Goal: Transaction & Acquisition: Purchase product/service

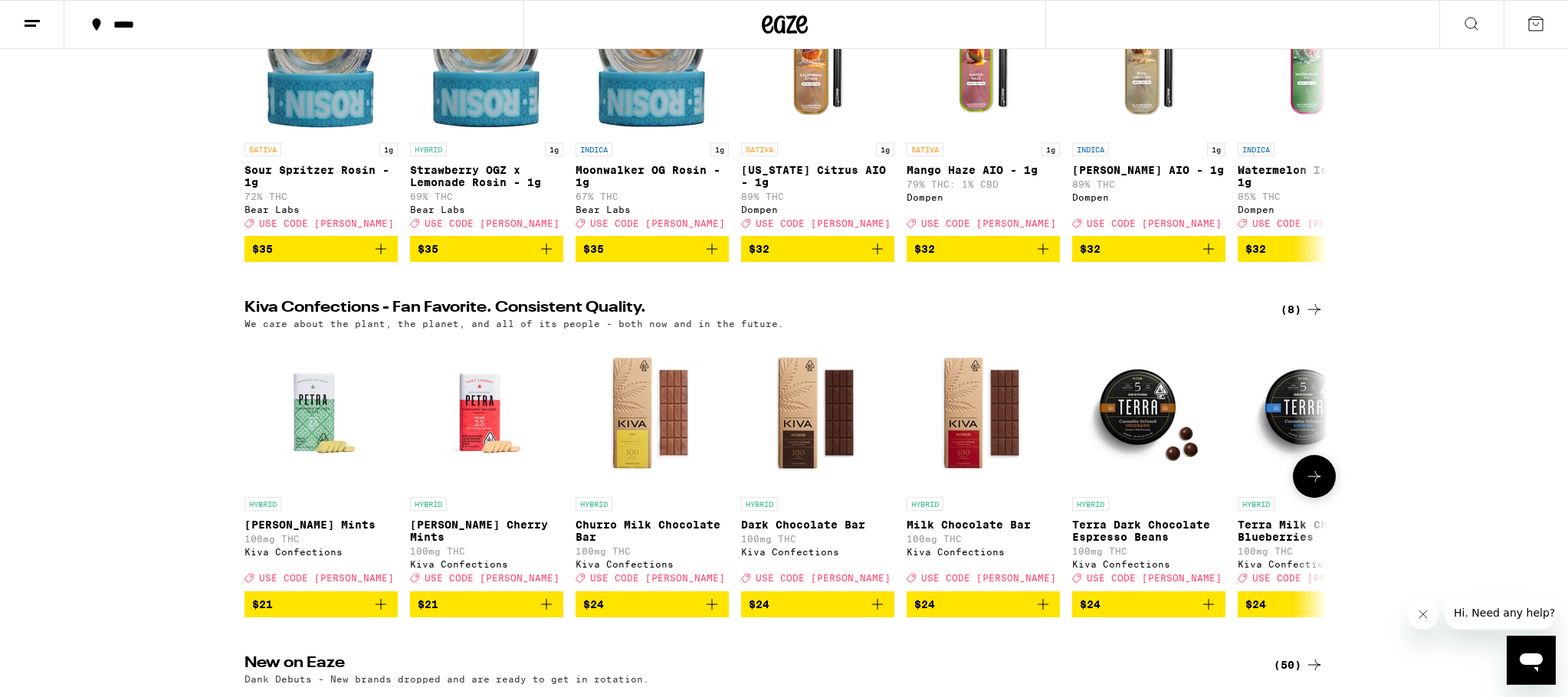
scroll to position [278, 0]
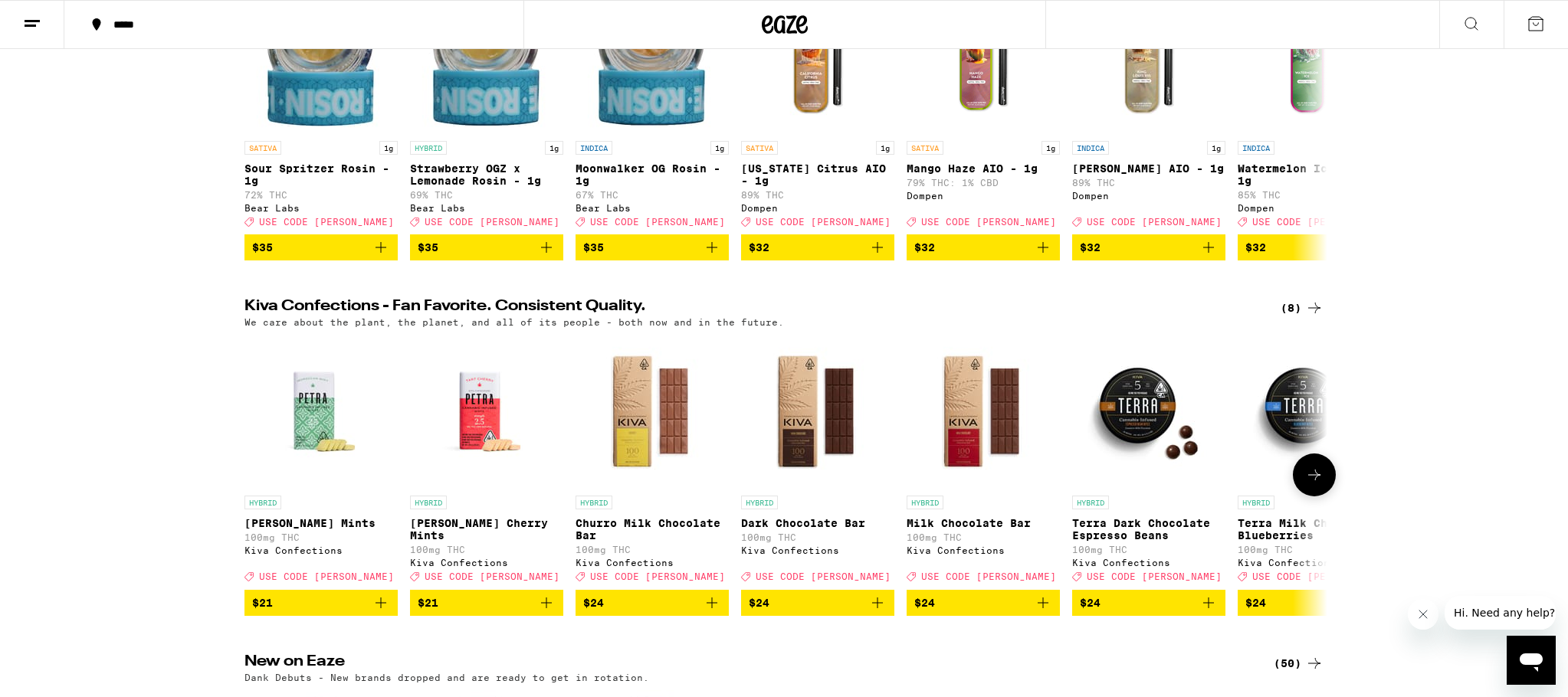
click at [292, 612] on span "$21" at bounding box center [321, 604] width 138 height 19
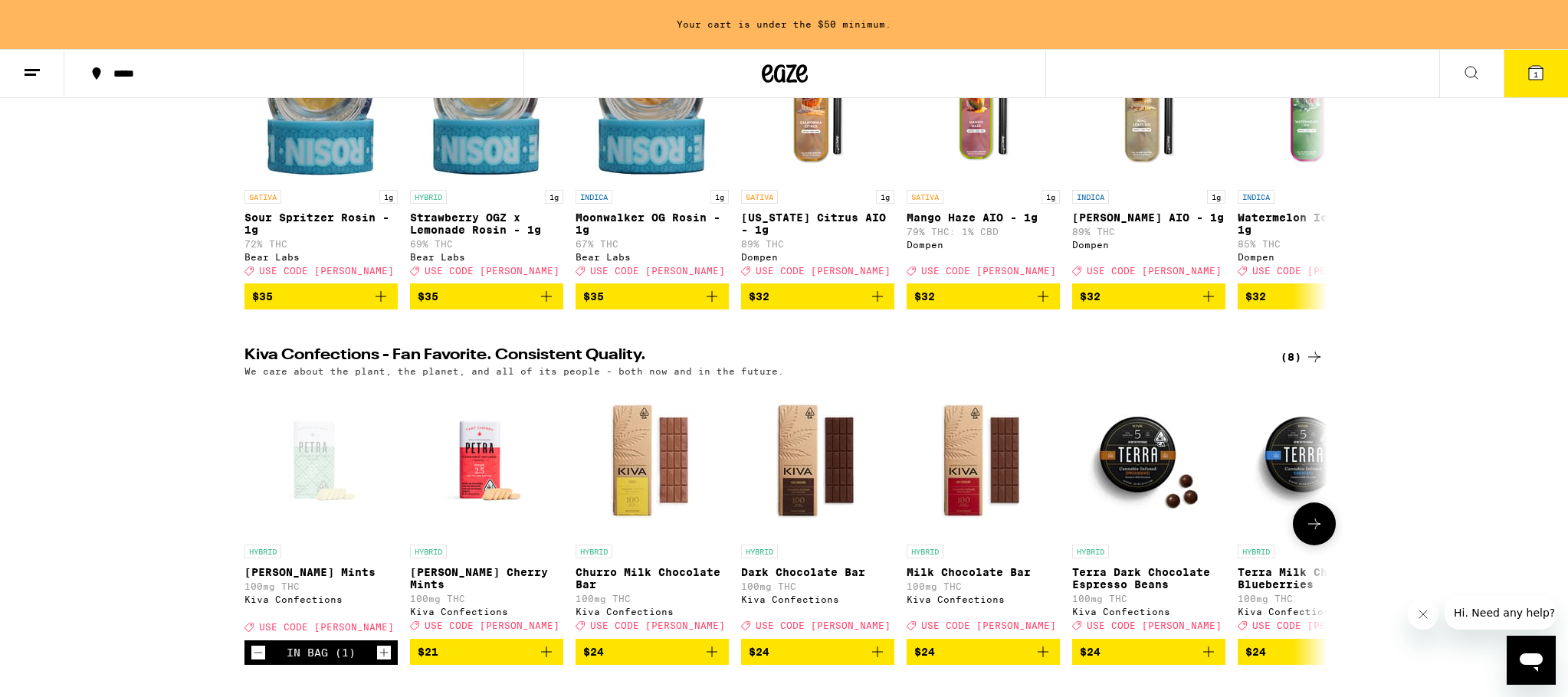
scroll to position [327, 0]
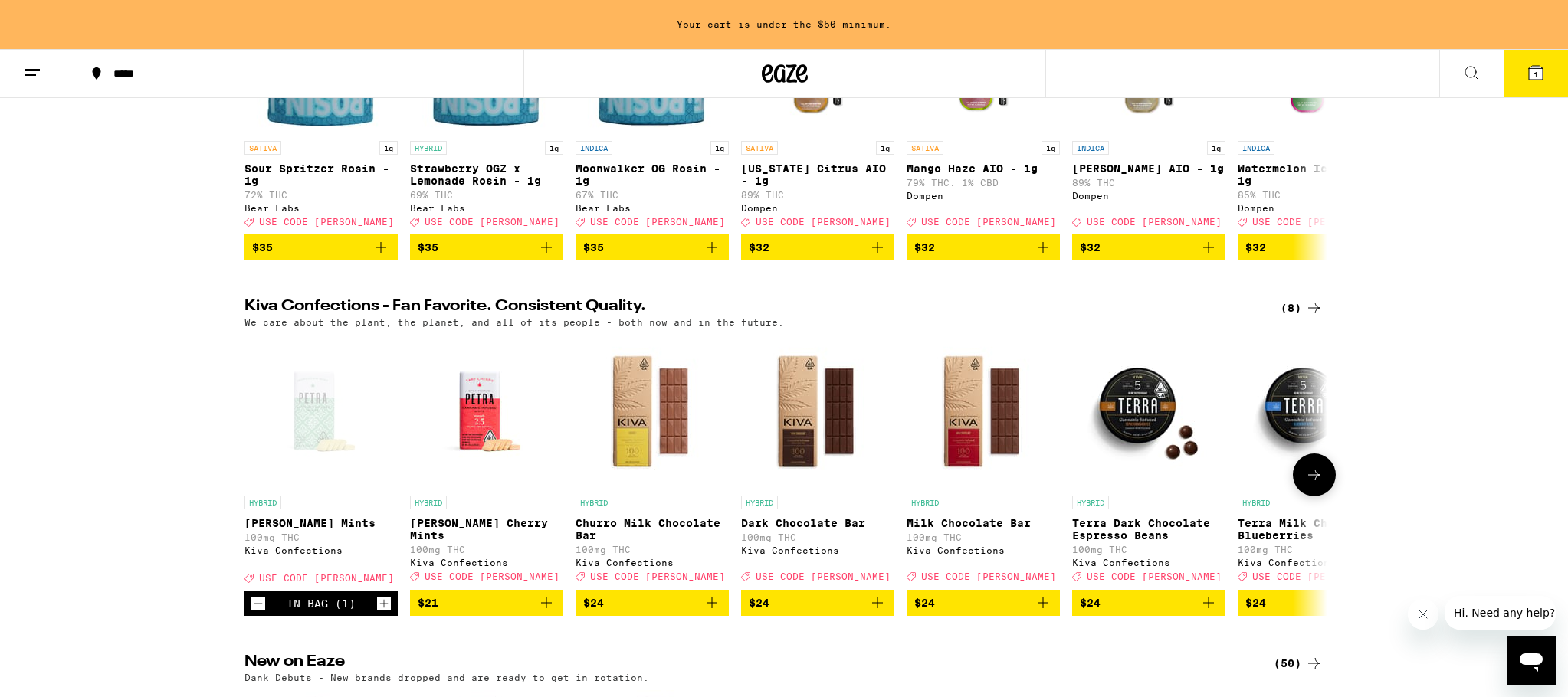
click at [385, 613] on icon "Increment" at bounding box center [384, 604] width 14 height 19
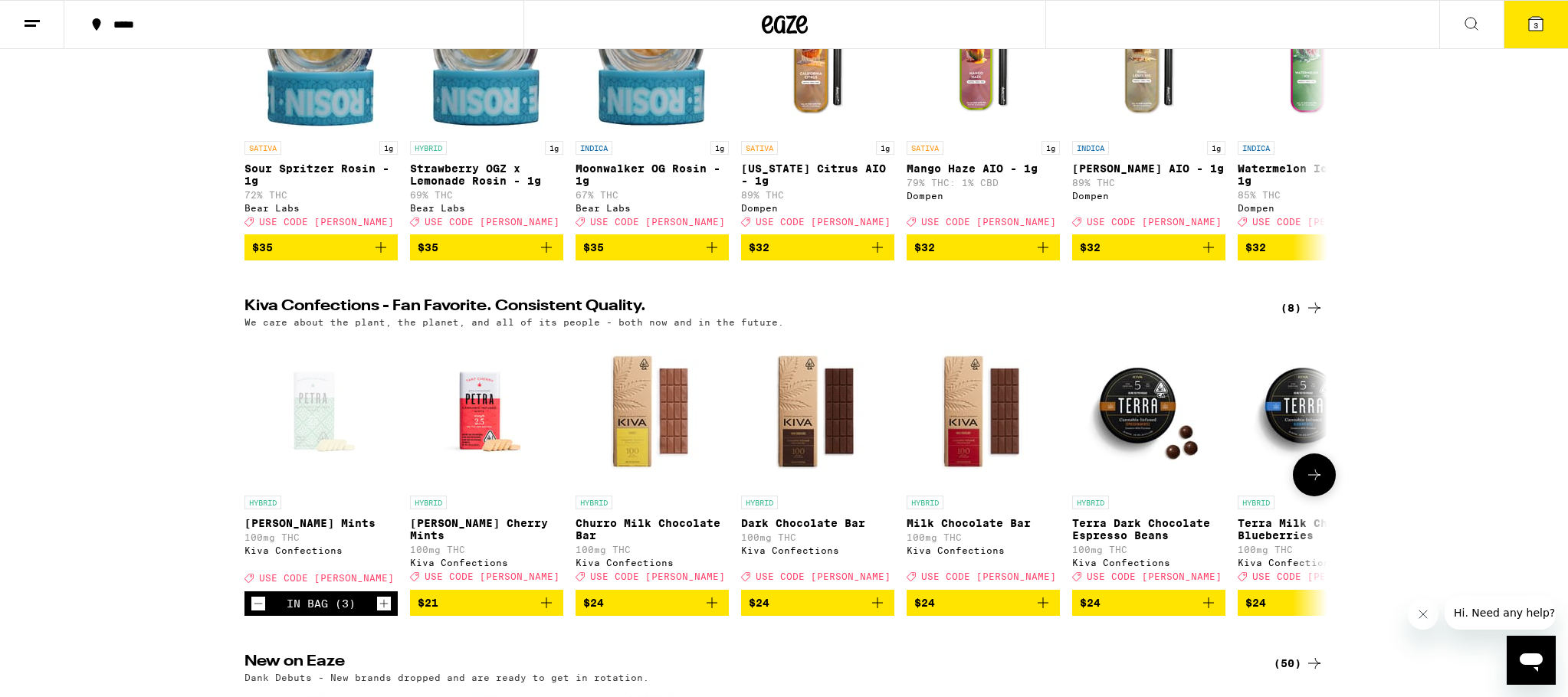
click at [385, 613] on icon "Increment" at bounding box center [384, 604] width 14 height 19
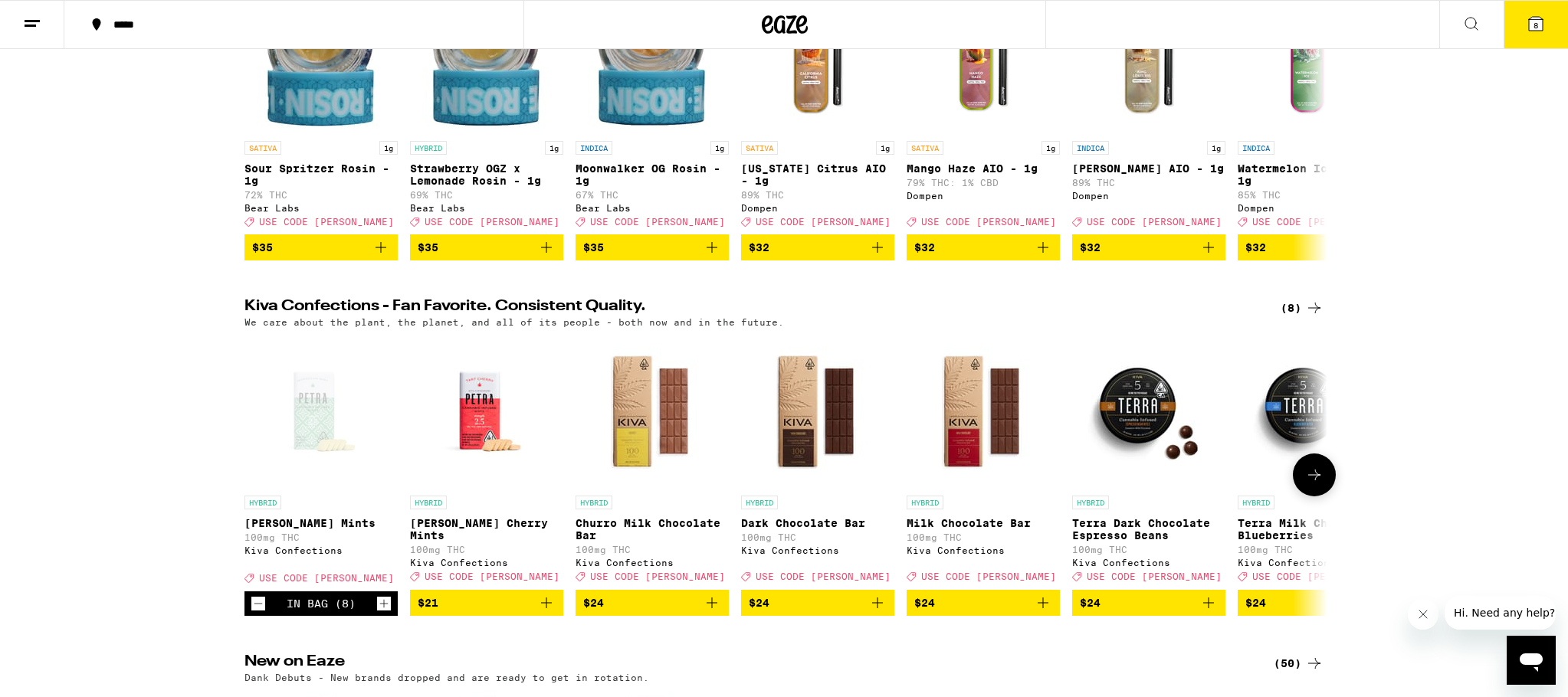
click at [385, 613] on icon "Increment" at bounding box center [384, 604] width 14 height 19
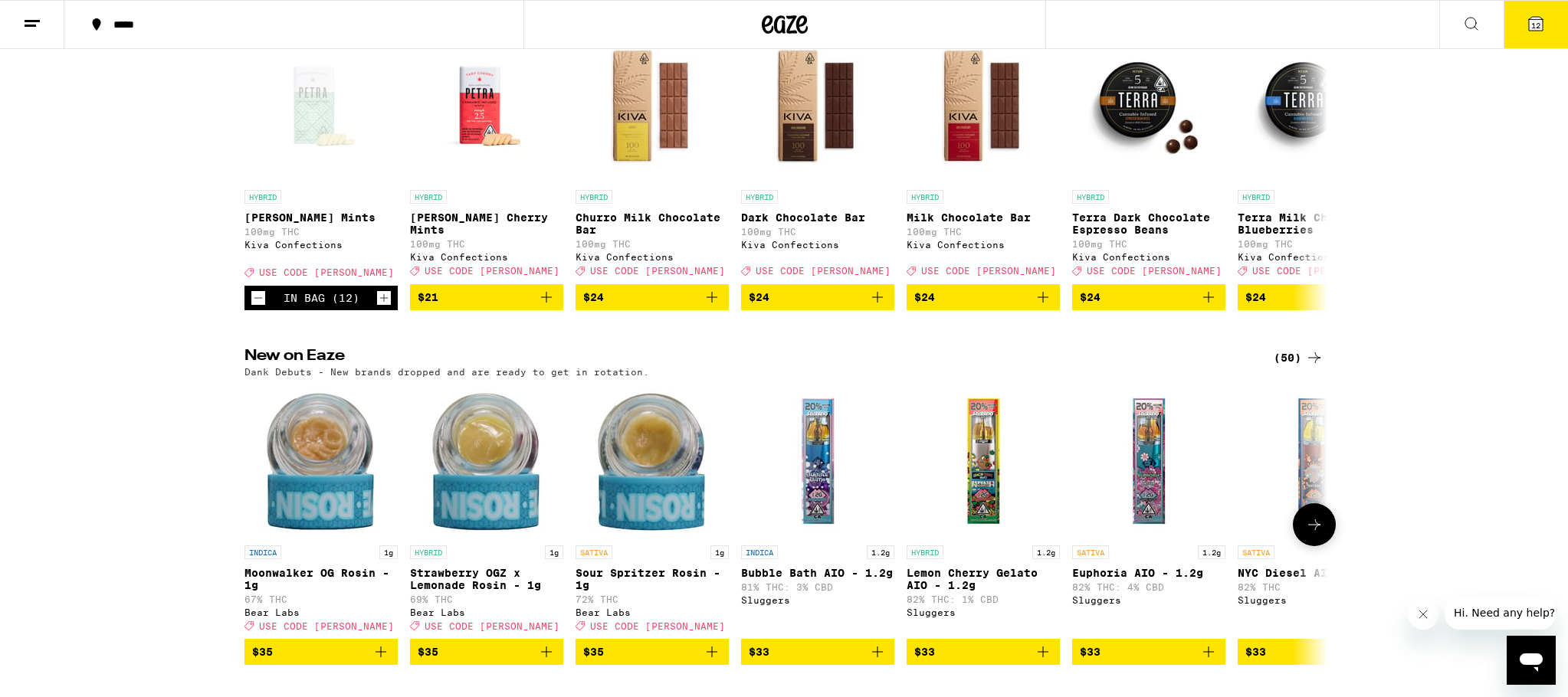
scroll to position [587, 0]
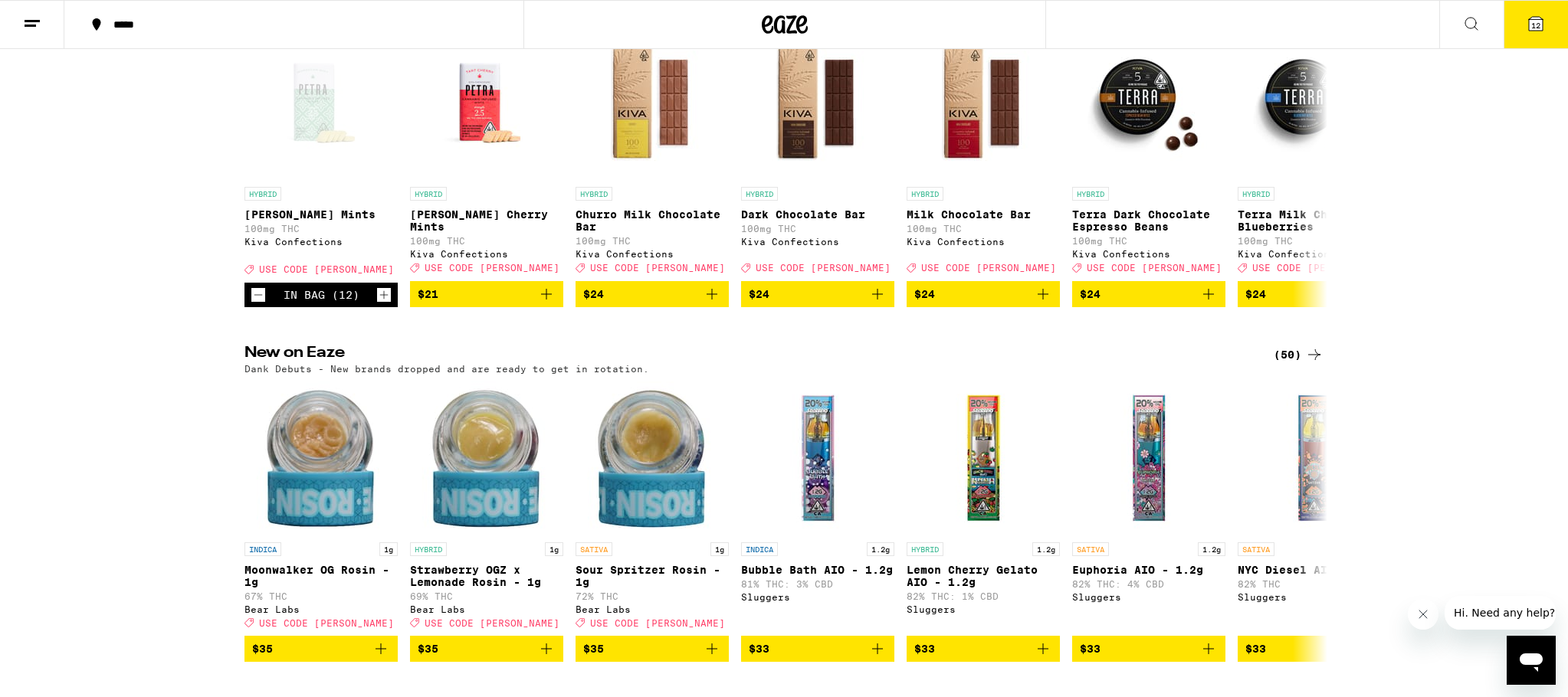
click at [1538, 23] on span "12" at bounding box center [1536, 25] width 9 height 9
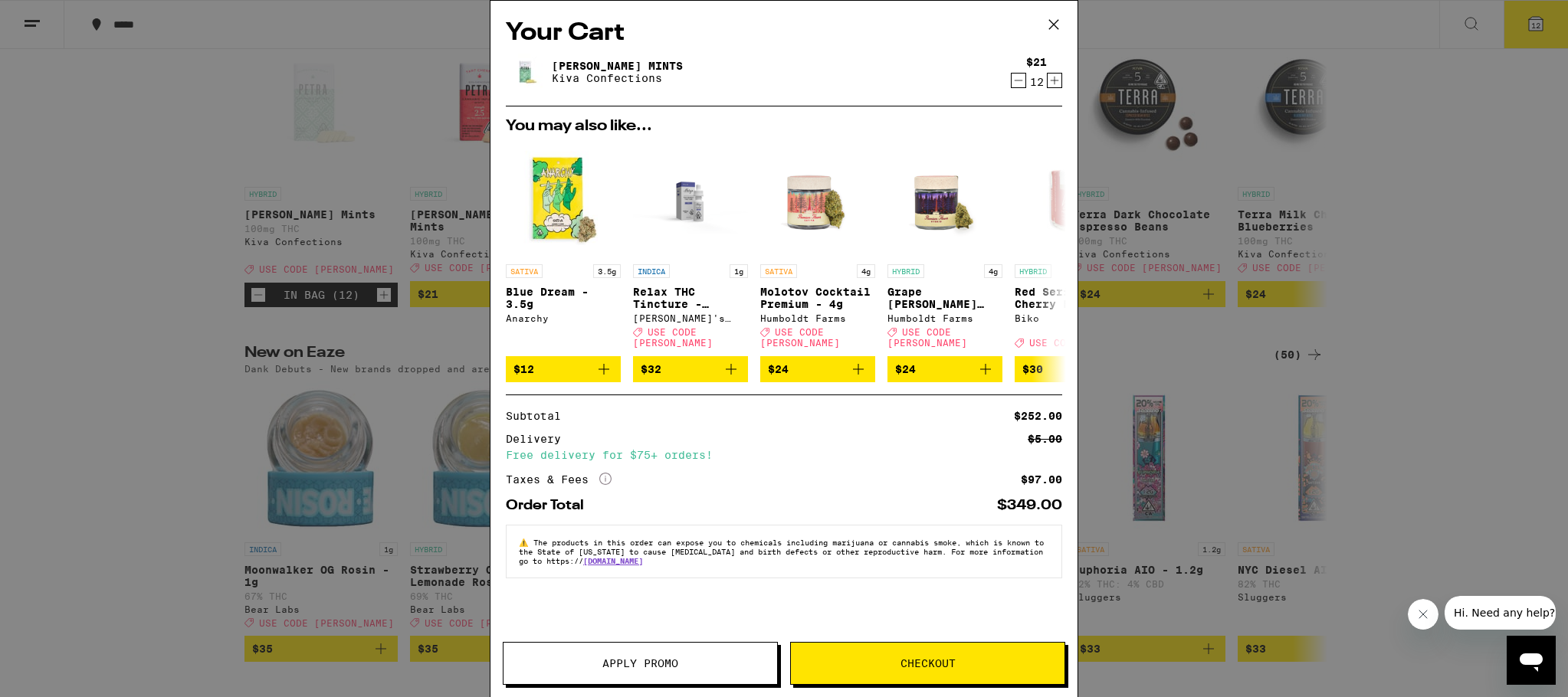
click at [1023, 81] on icon "Decrement" at bounding box center [1019, 81] width 14 height 19
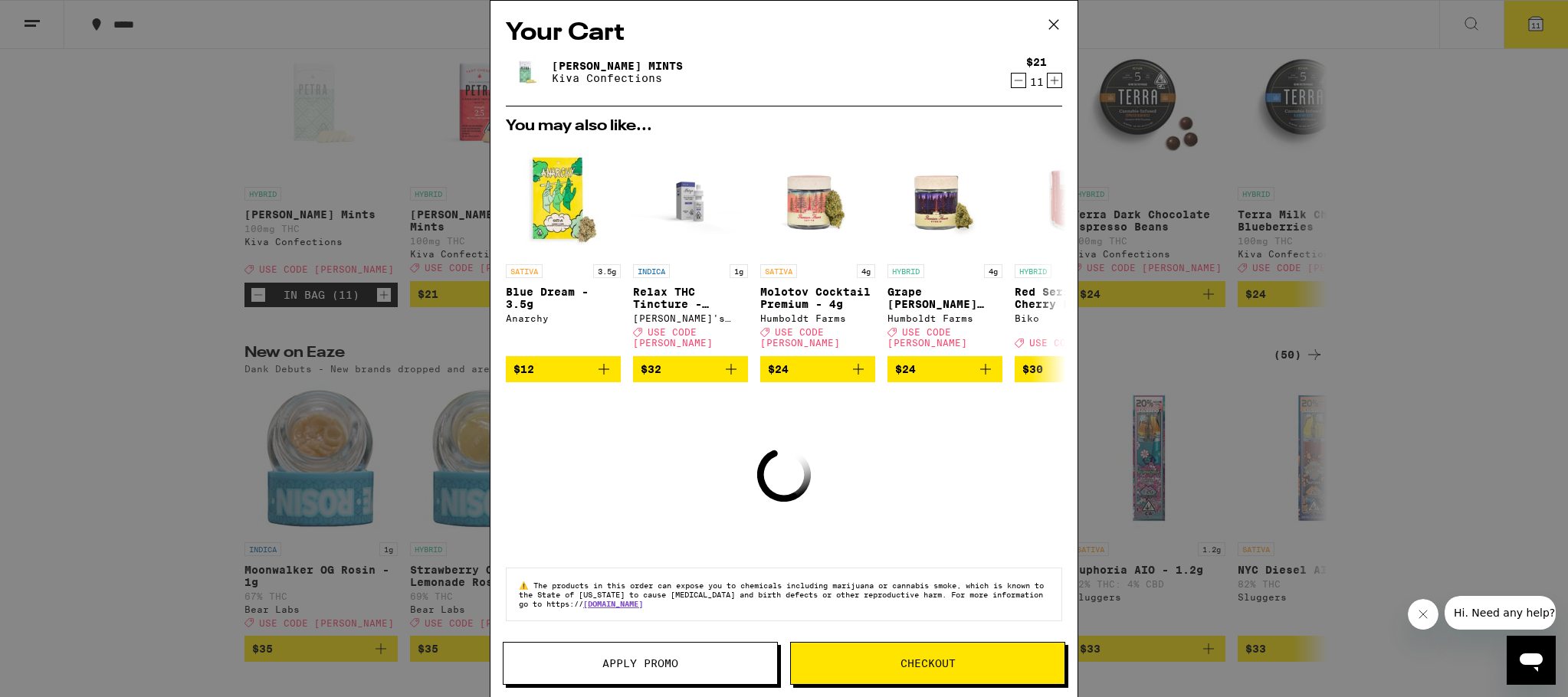
click at [1023, 81] on icon "Decrement" at bounding box center [1019, 81] width 14 height 19
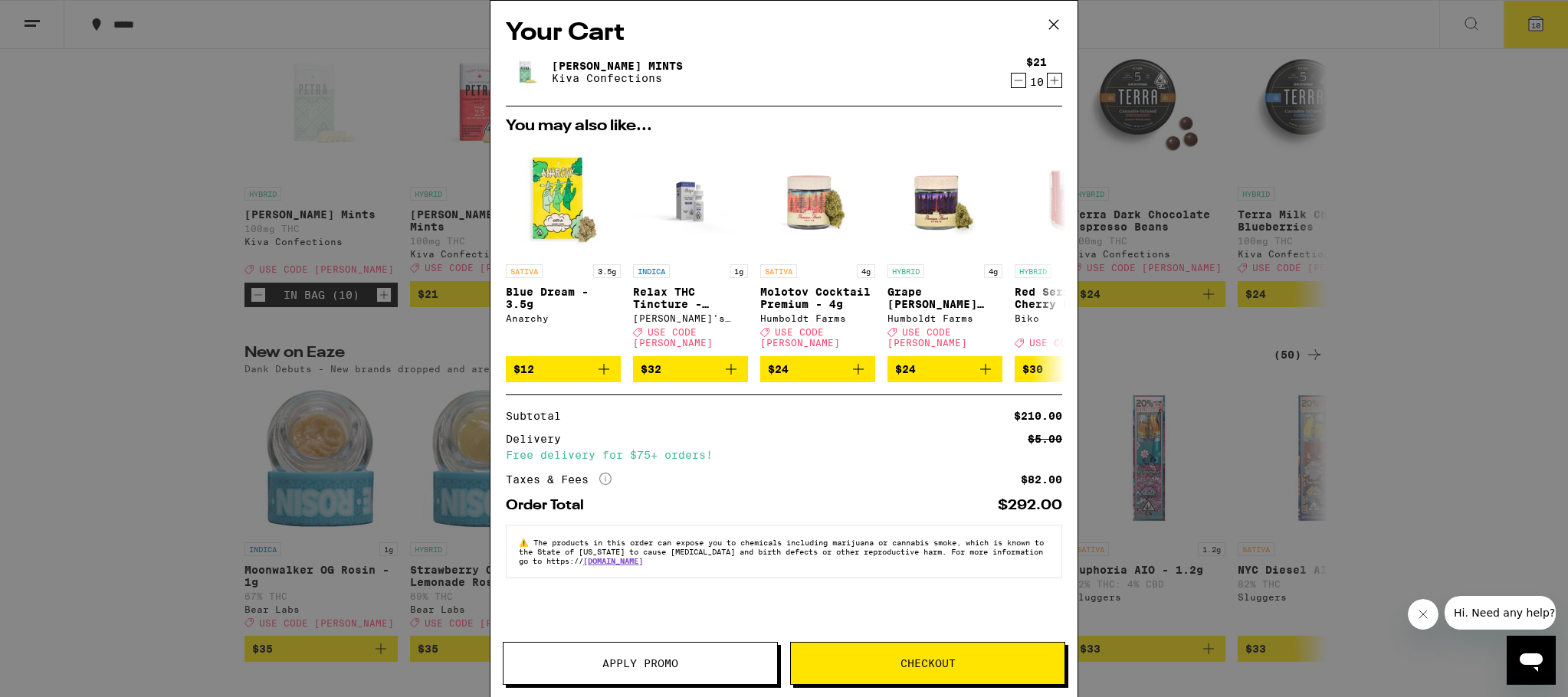
drag, startPoint x: 548, startPoint y: 661, endPoint x: 572, endPoint y: 673, distance: 26.8
click at [551, 663] on span "Apply Promo" at bounding box center [640, 663] width 274 height 11
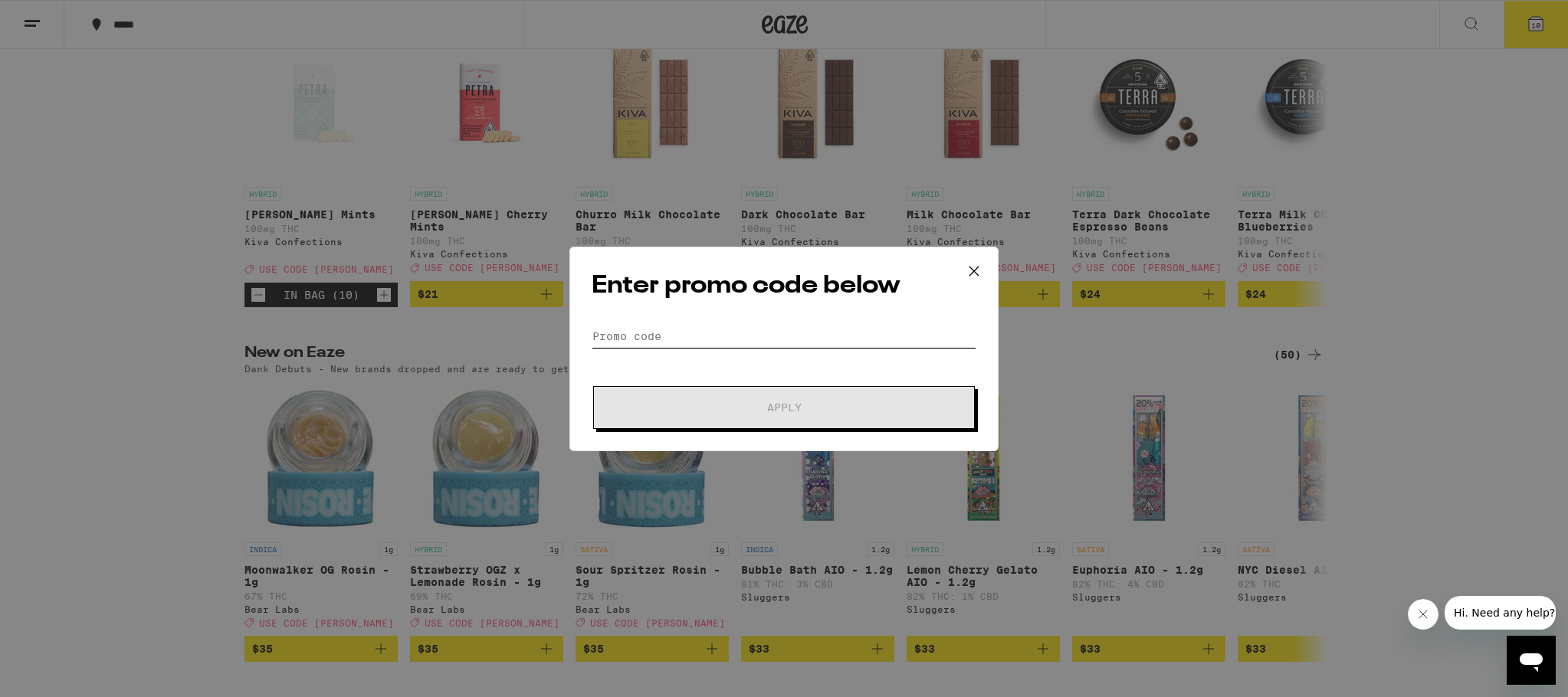
click at [653, 333] on input "Promo Code" at bounding box center [784, 336] width 385 height 23
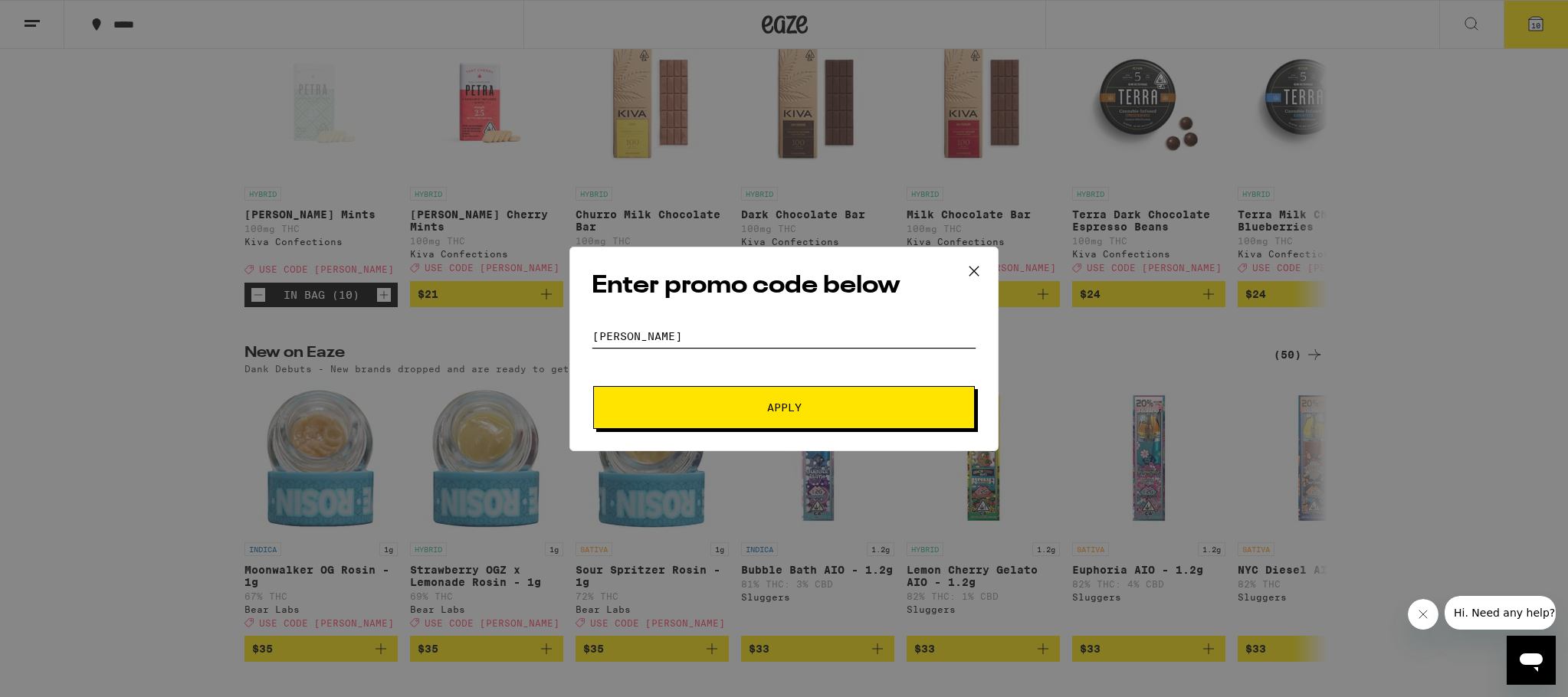
type input "[PERSON_NAME]"
click at [777, 406] on span "Apply" at bounding box center [784, 407] width 35 height 11
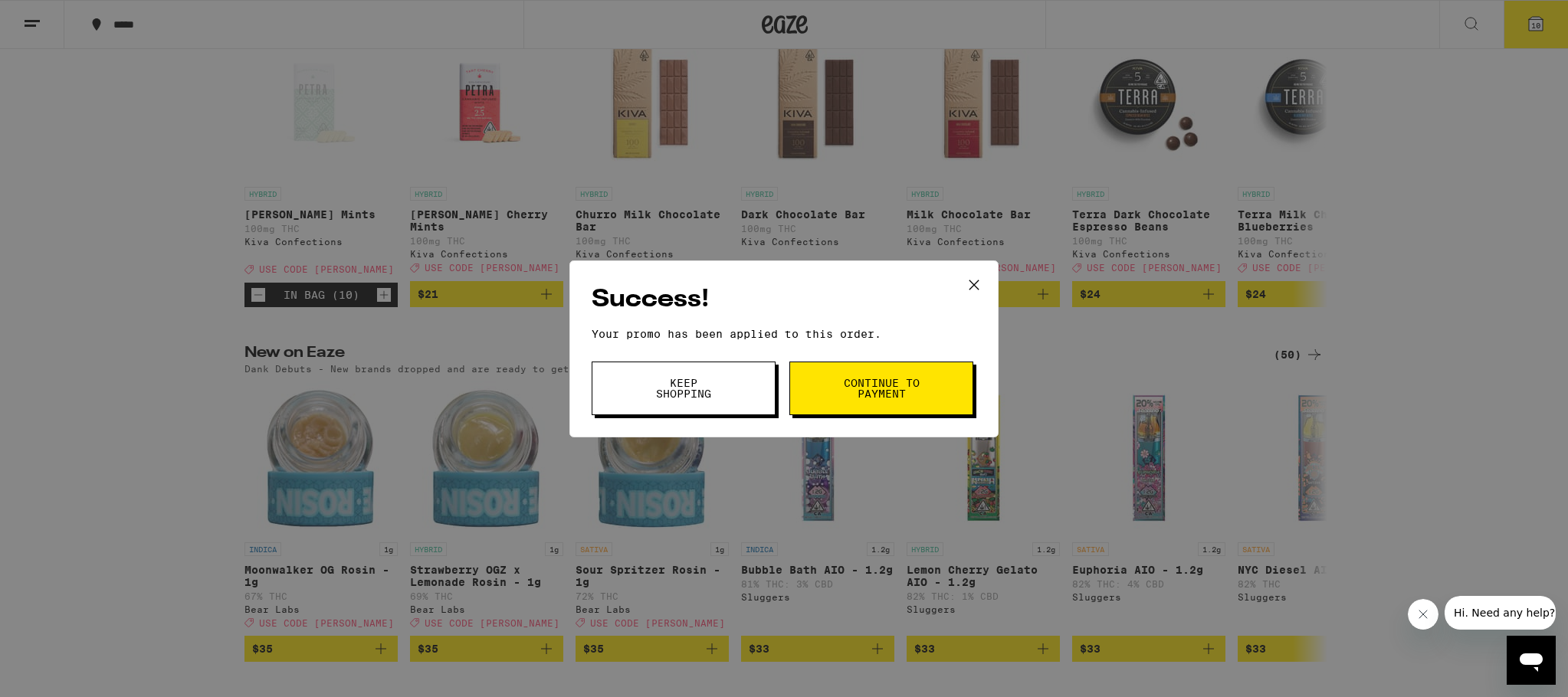
click at [872, 389] on span "Continue to payment" at bounding box center [882, 388] width 78 height 21
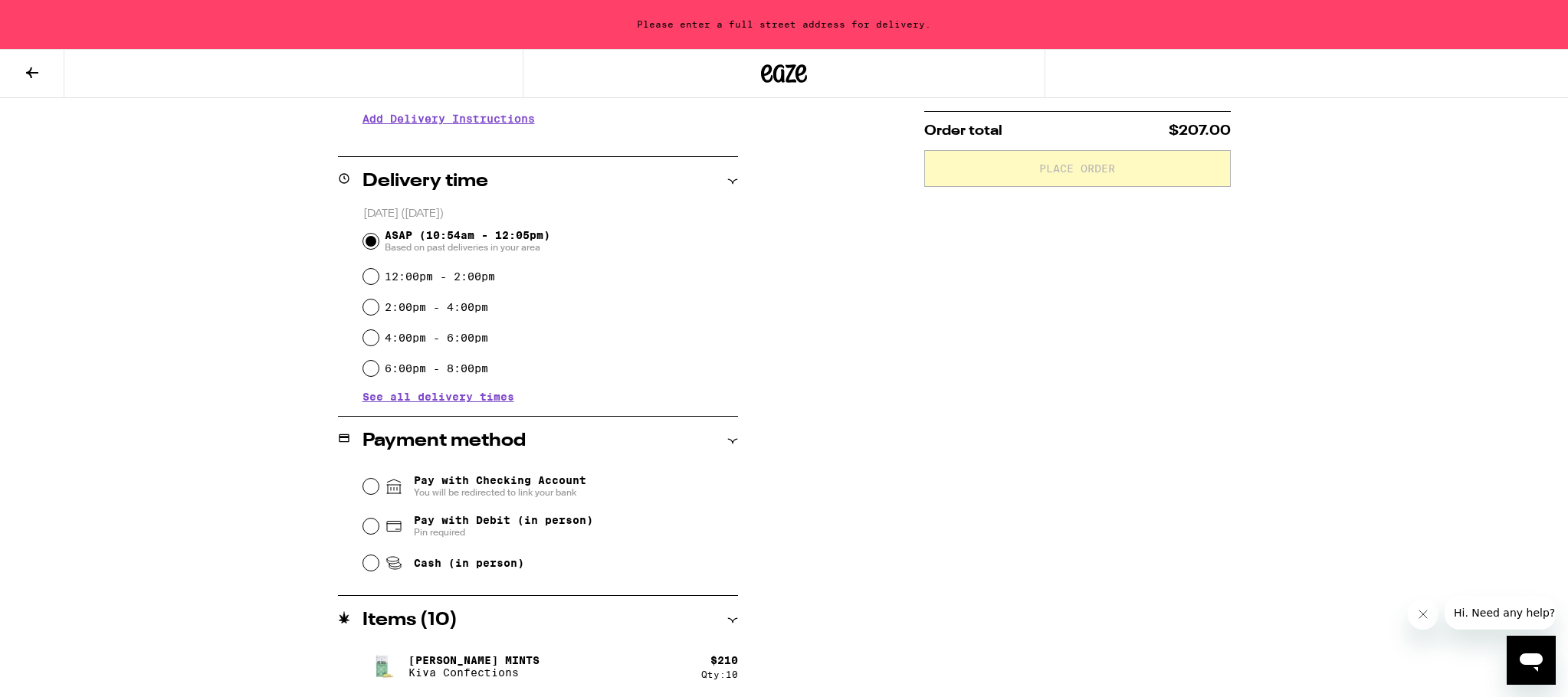
scroll to position [324, 0]
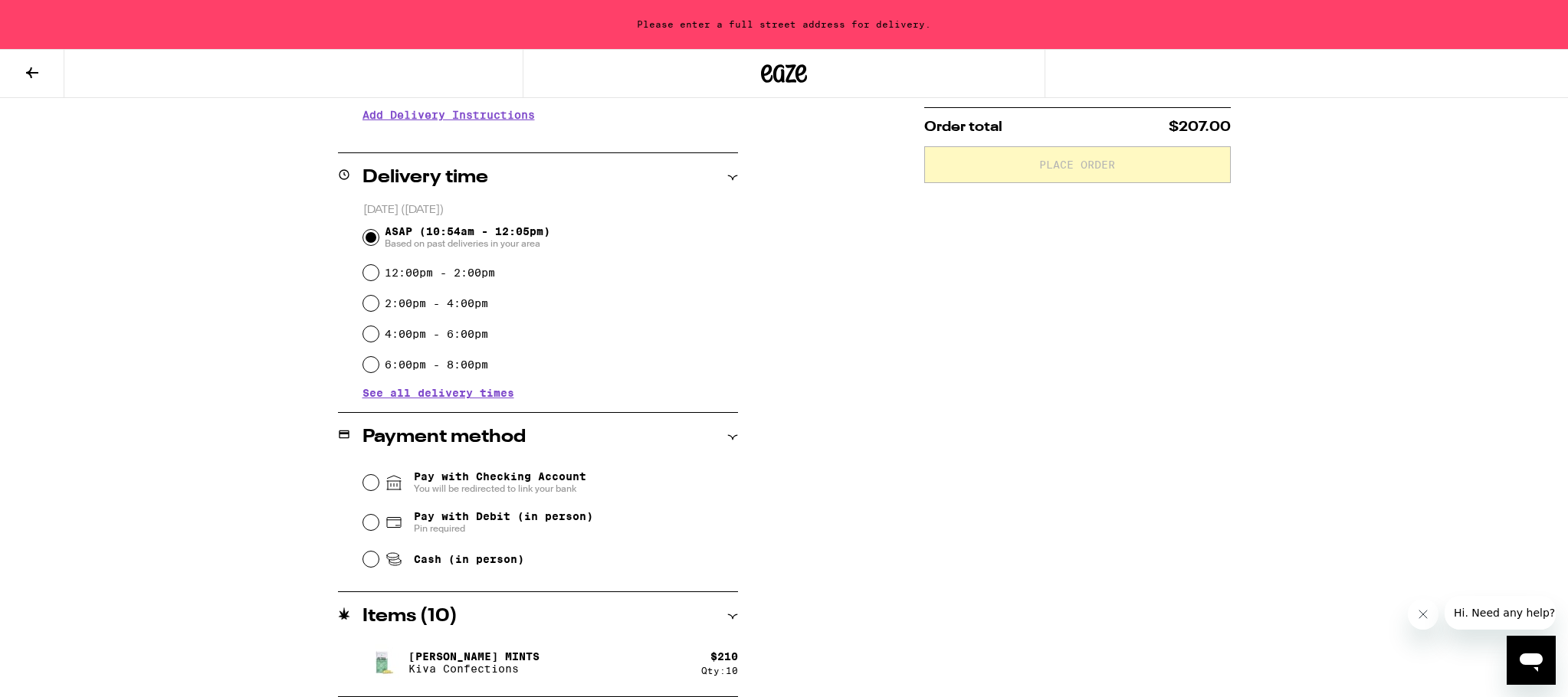
click at [504, 393] on span "See all delivery times" at bounding box center [438, 393] width 151 height 11
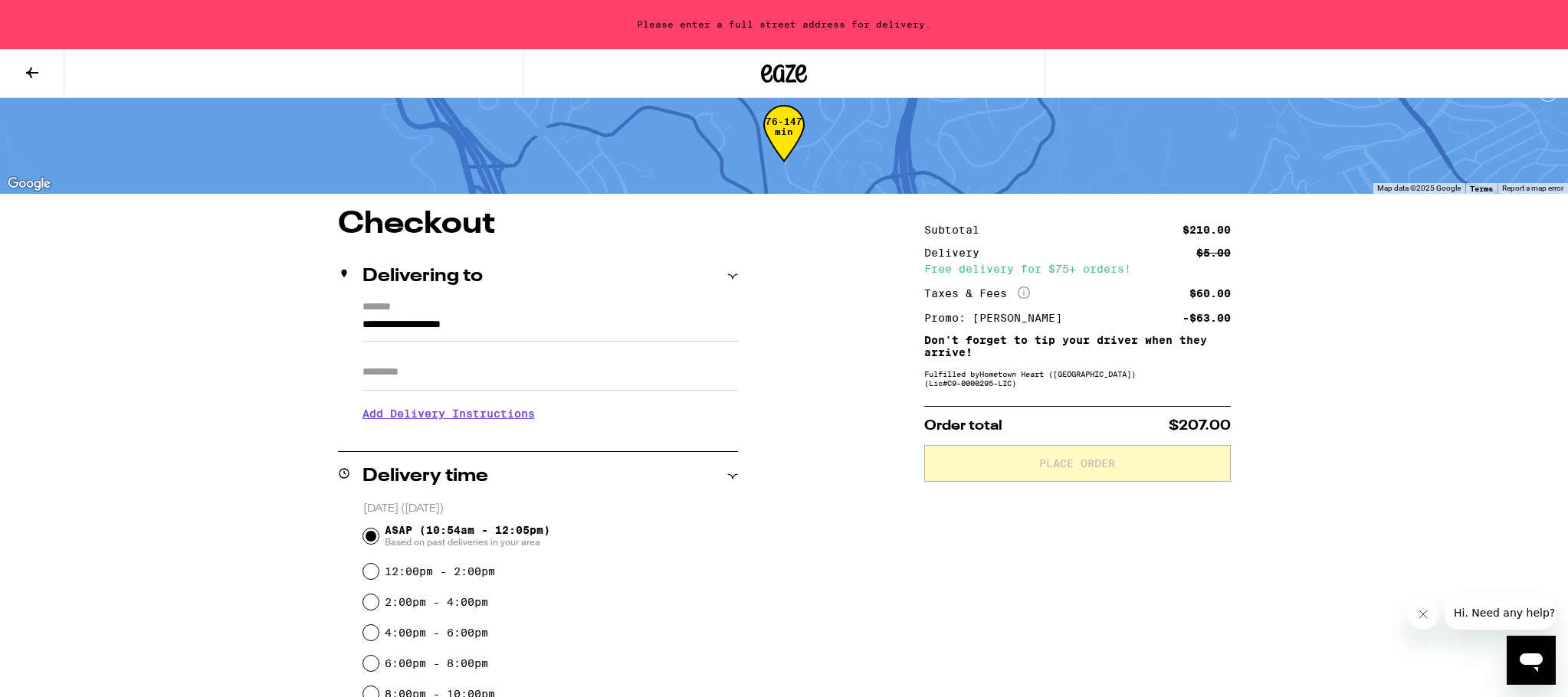
scroll to position [0, 0]
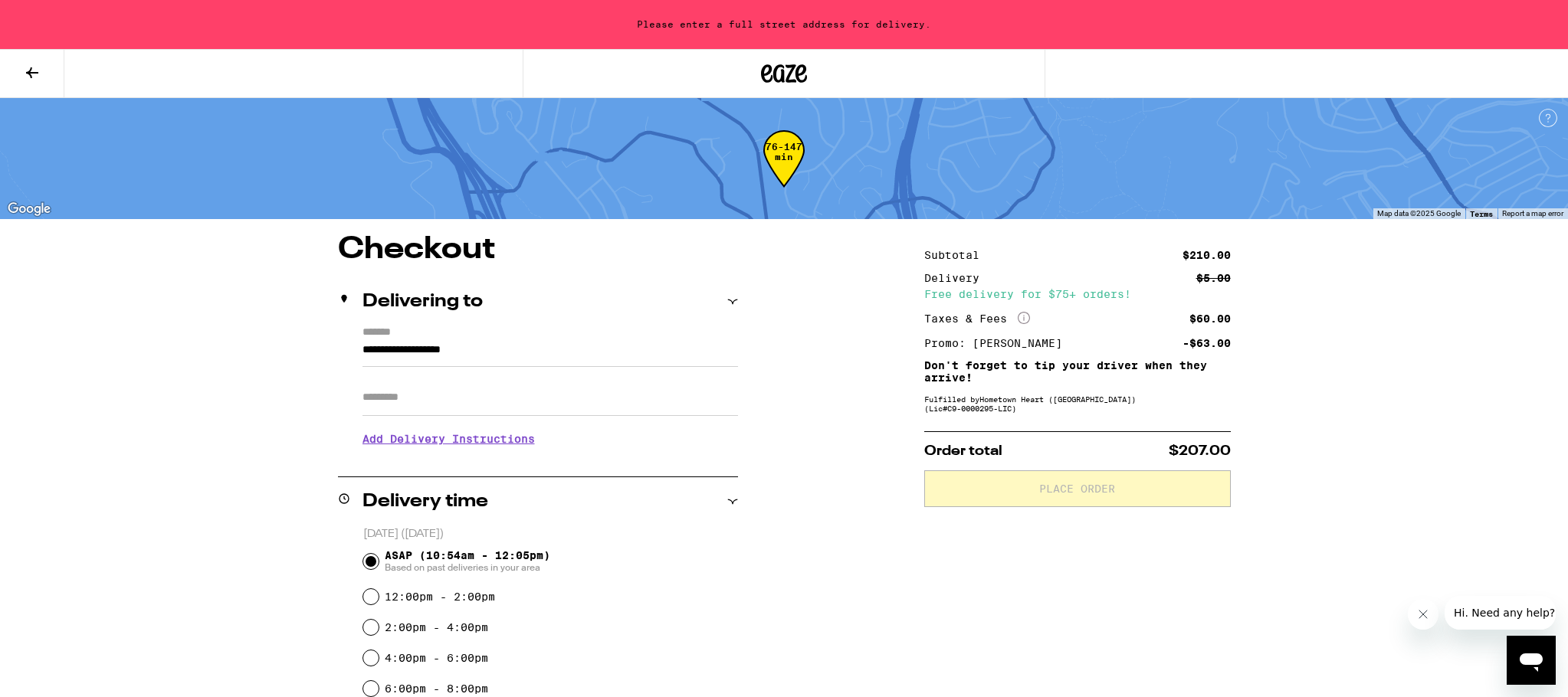
click at [33, 68] on icon at bounding box center [32, 73] width 19 height 19
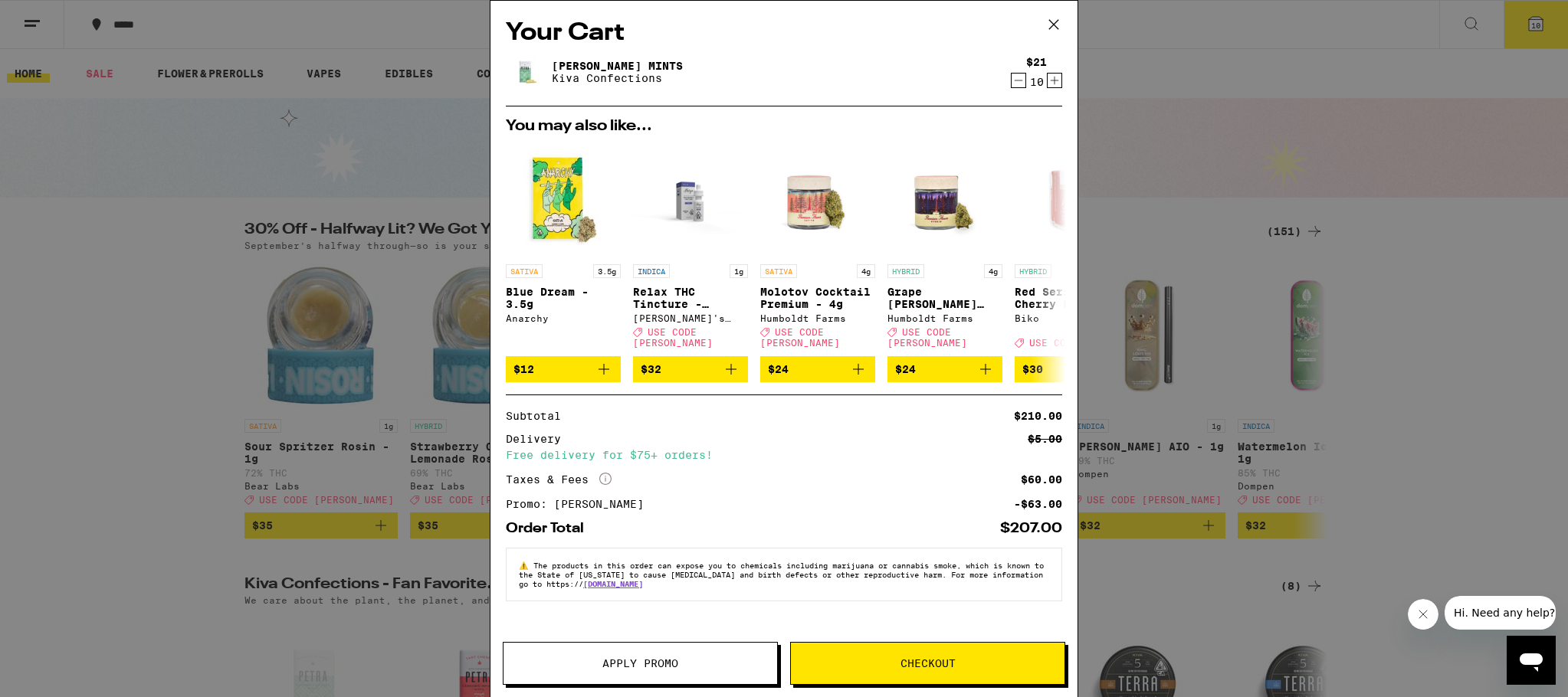
click at [1020, 79] on icon "Decrement" at bounding box center [1019, 81] width 14 height 19
click at [1059, 81] on icon "Increment" at bounding box center [1054, 81] width 14 height 19
click at [1019, 81] on icon "Decrement" at bounding box center [1019, 81] width 14 height 19
click at [946, 665] on span "Checkout" at bounding box center [928, 663] width 55 height 11
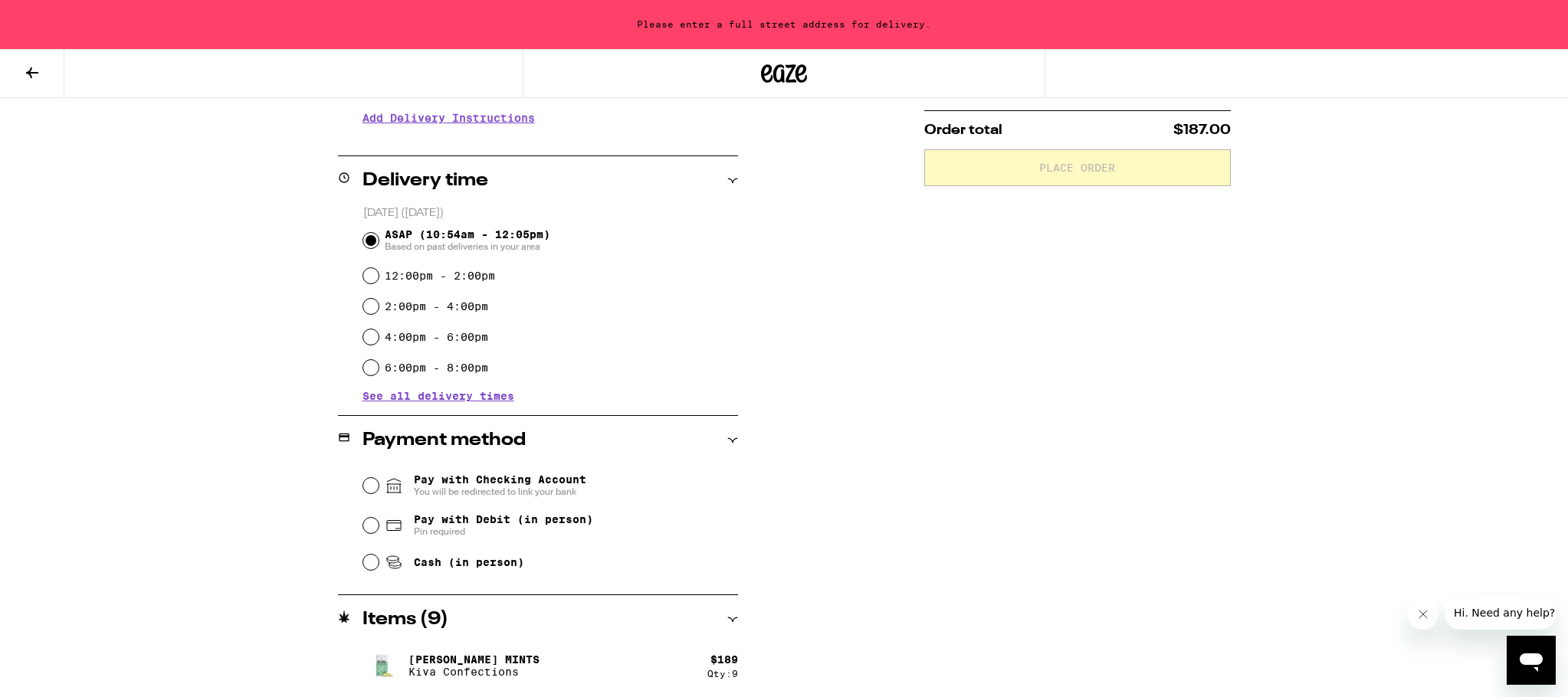
scroll to position [324, 0]
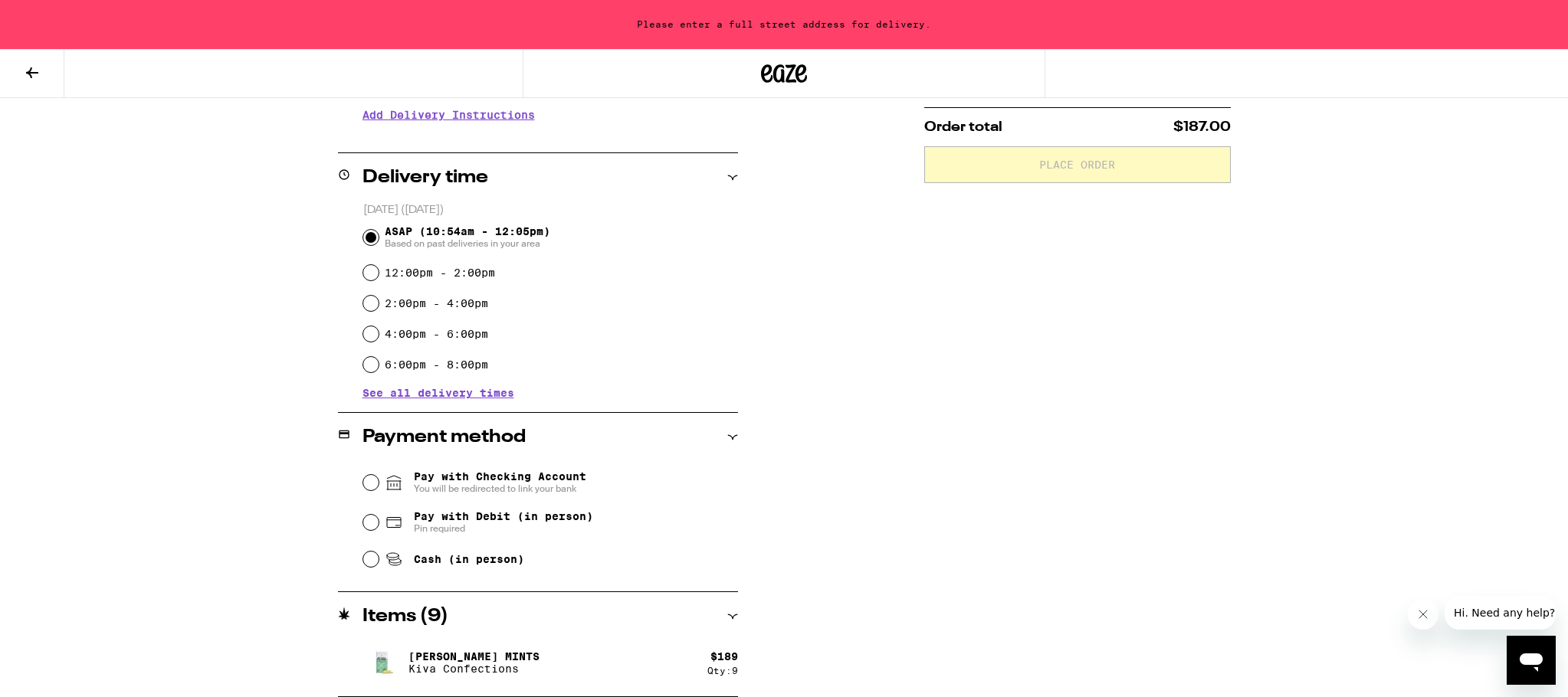
click at [501, 392] on span "See all delivery times" at bounding box center [438, 393] width 151 height 11
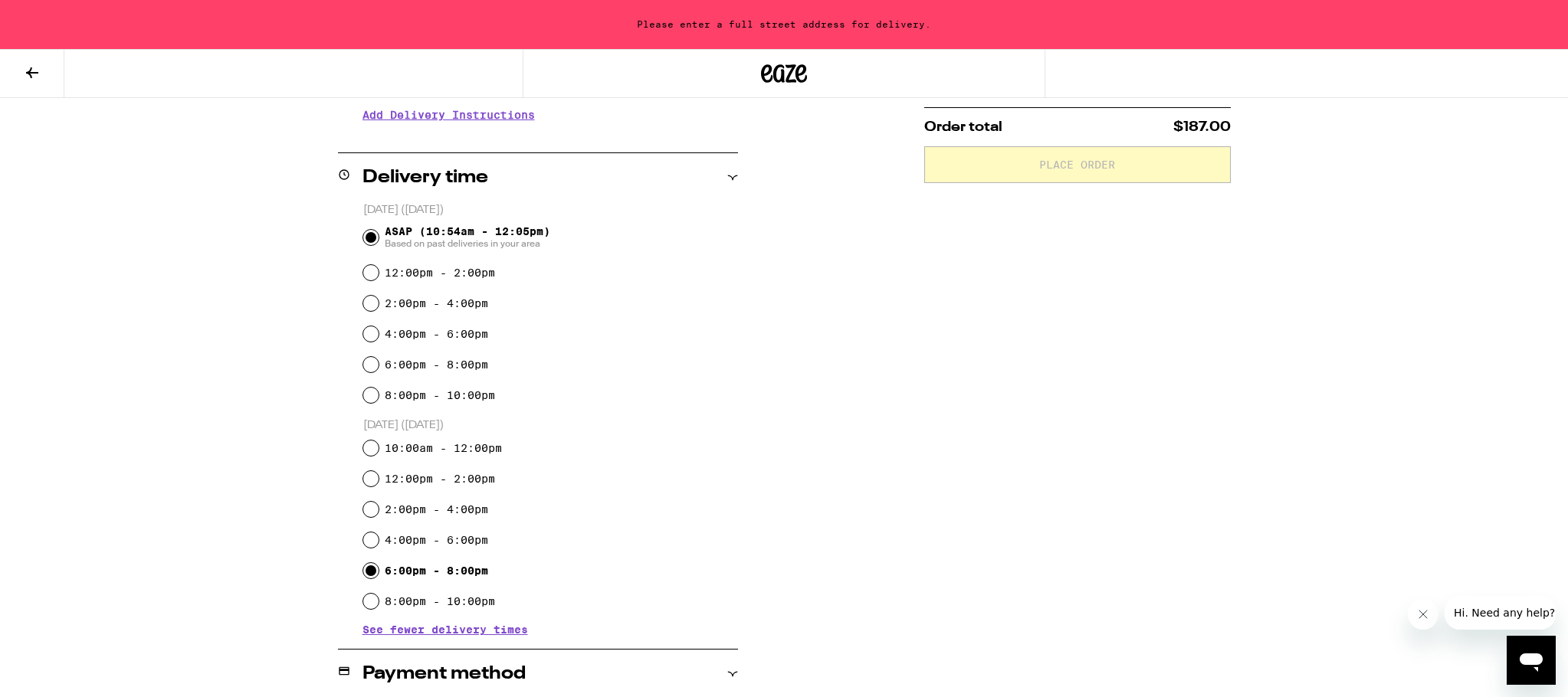
click at [372, 572] on input "6:00pm - 8:00pm" at bounding box center [371, 571] width 15 height 15
radio input "true"
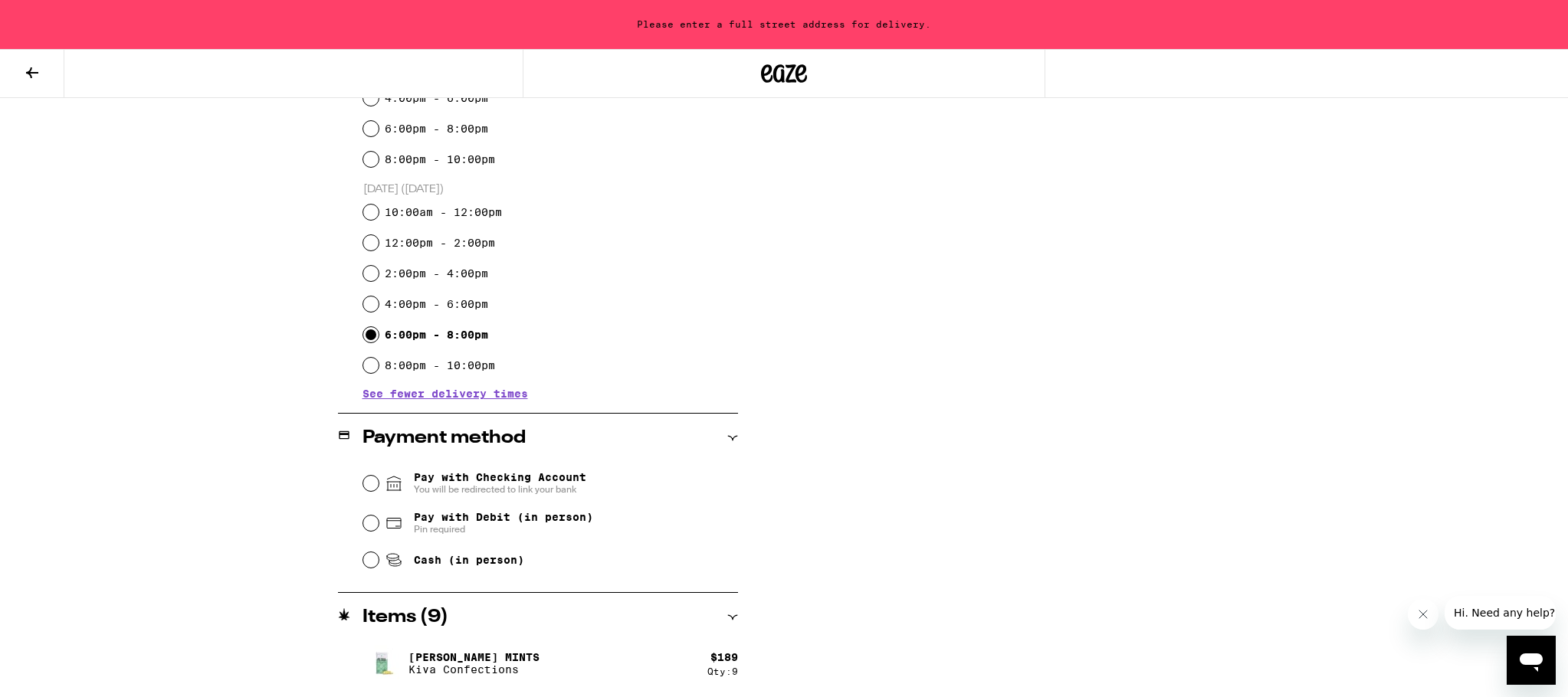
scroll to position [561, 0]
click at [372, 562] on input "Cash (in person)" at bounding box center [371, 559] width 15 height 15
radio input "true"
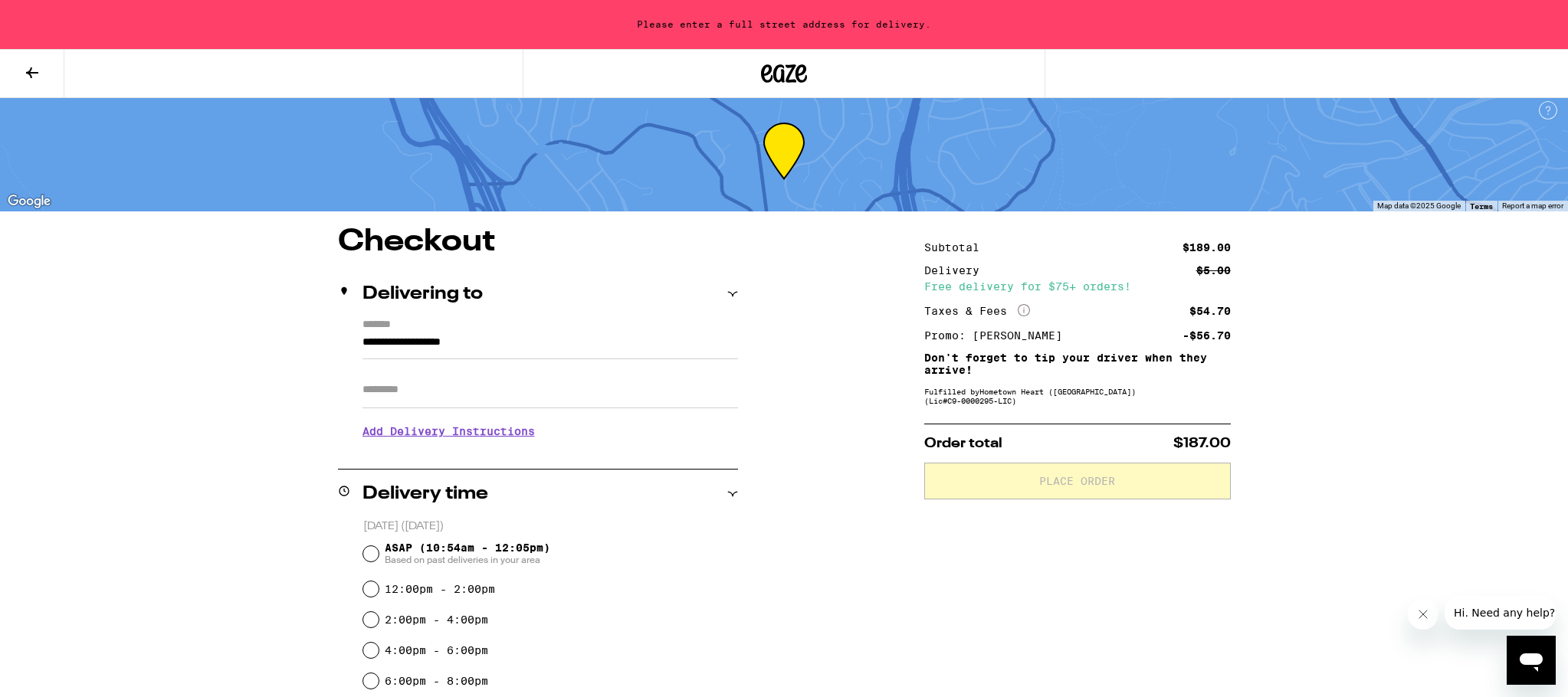
scroll to position [11, 0]
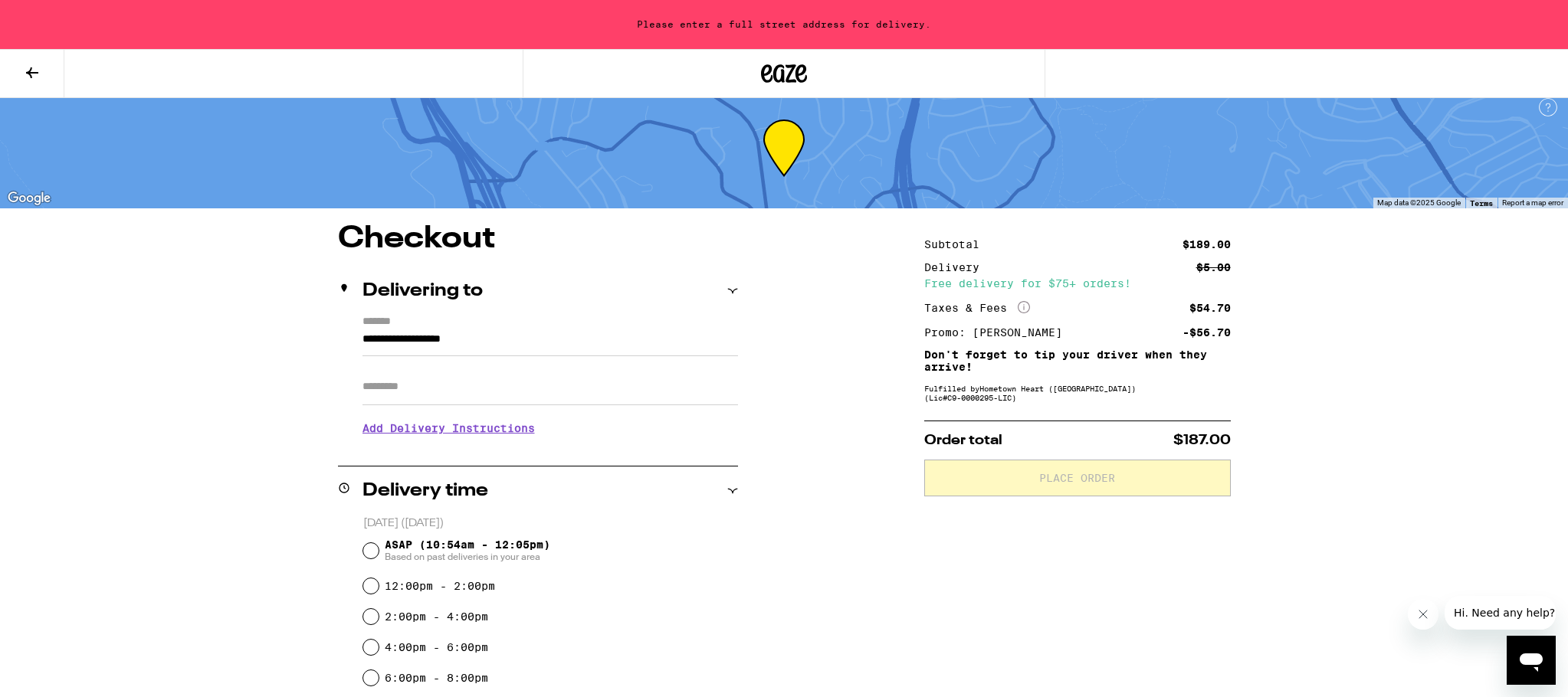
click at [396, 323] on label "*******" at bounding box center [550, 322] width 376 height 14
click at [396, 331] on input "**********" at bounding box center [550, 343] width 376 height 26
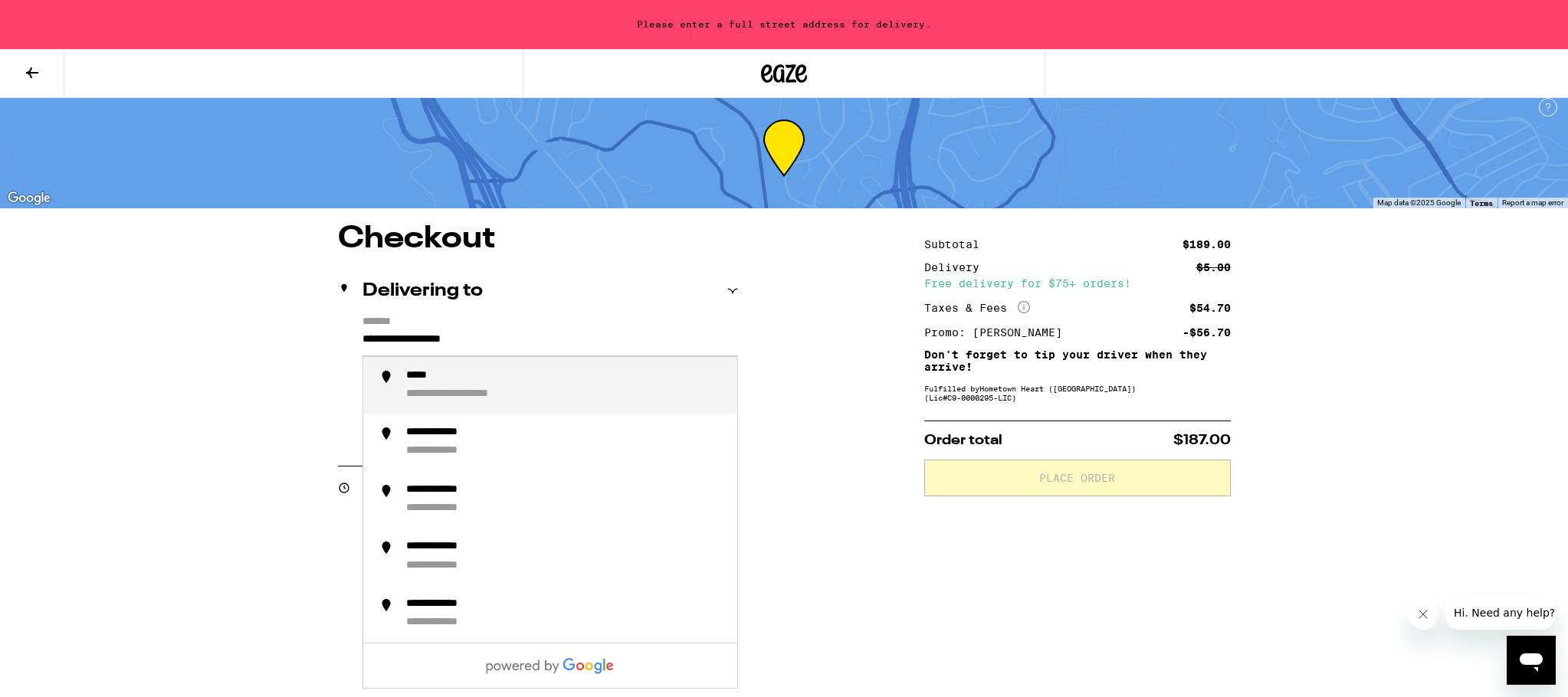
click at [421, 376] on div "*****" at bounding box center [423, 377] width 35 height 14
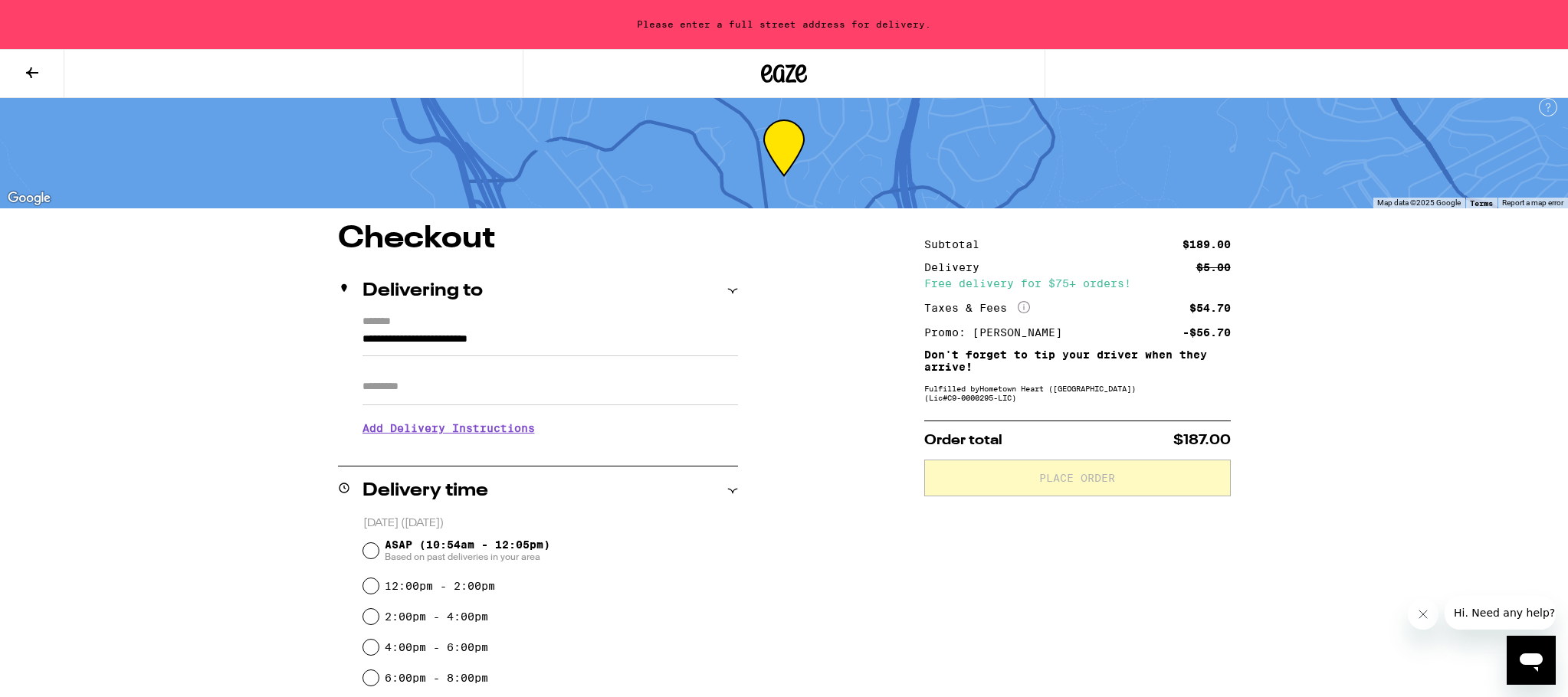
click at [401, 427] on h3 "Add Delivery Instructions" at bounding box center [550, 428] width 376 height 35
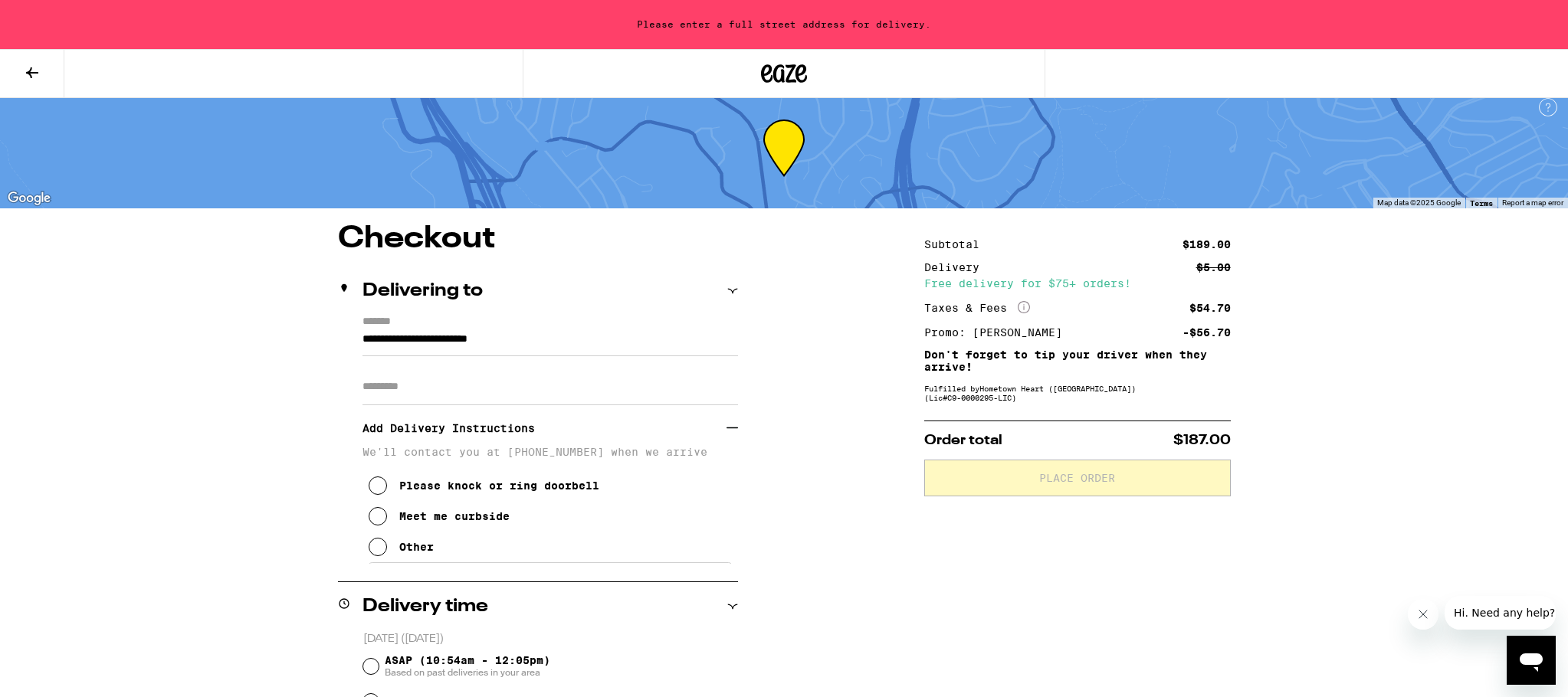
click at [380, 493] on icon at bounding box center [378, 486] width 19 height 19
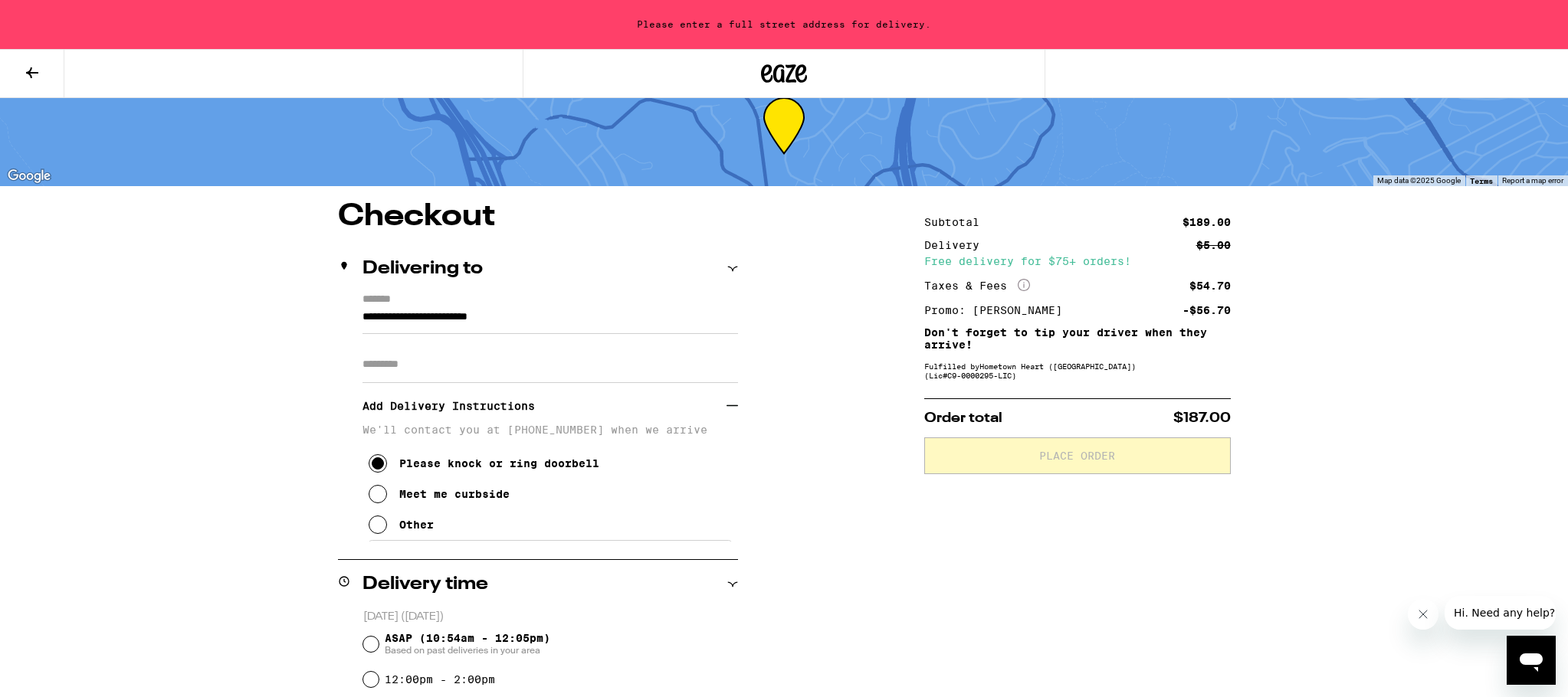
scroll to position [0, 0]
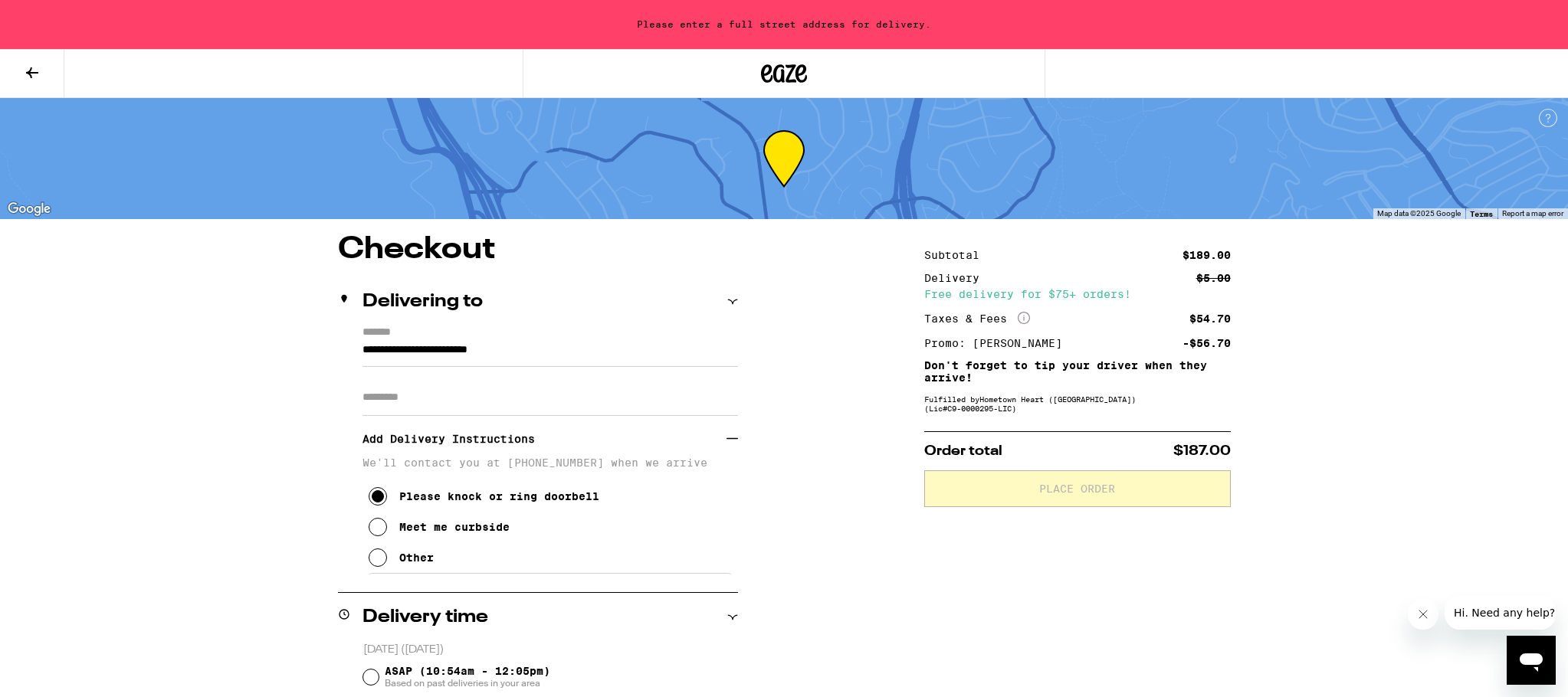
click at [386, 331] on label "*******" at bounding box center [550, 333] width 376 height 14
click at [475, 298] on h2 "Delivering to" at bounding box center [423, 302] width 121 height 19
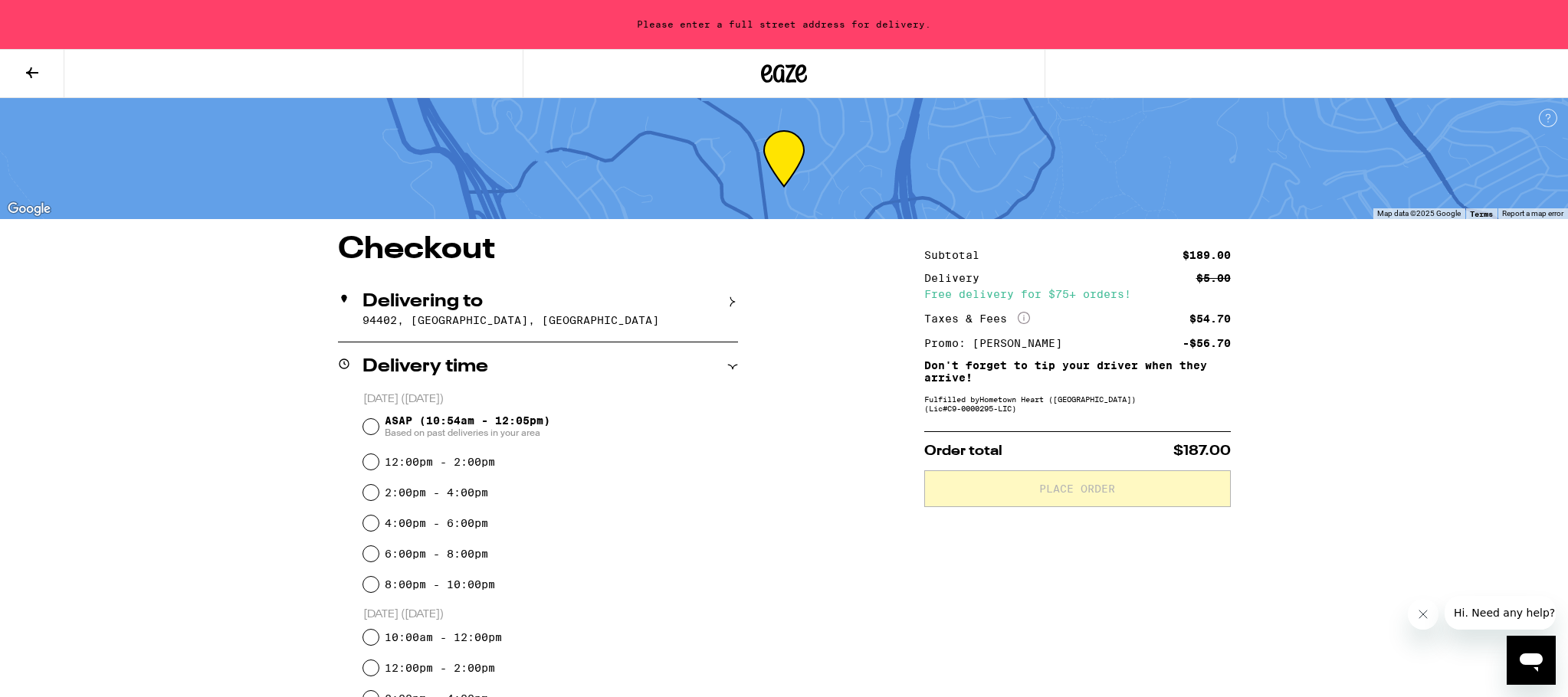
click at [735, 298] on icon at bounding box center [733, 302] width 11 height 11
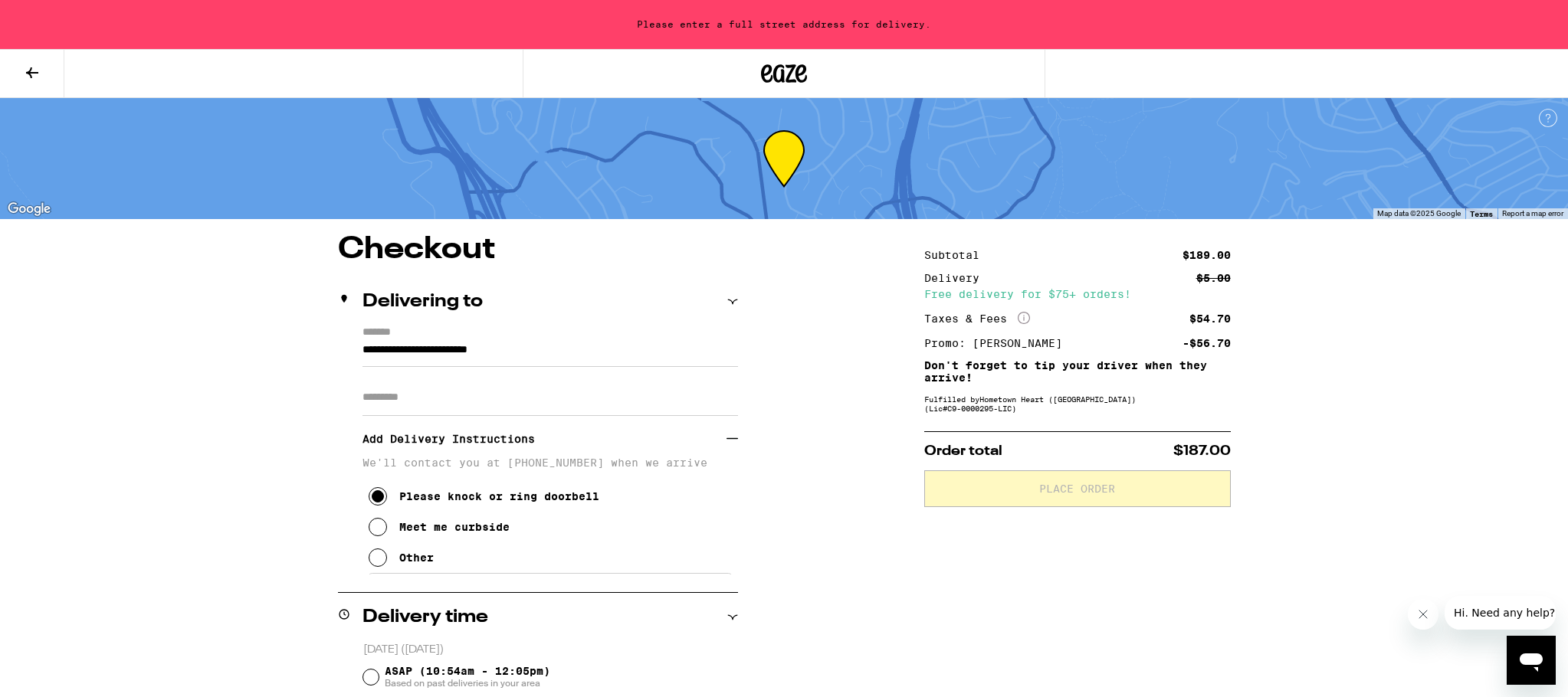
click at [381, 401] on input "Apt/Suite" at bounding box center [550, 397] width 376 height 37
click at [362, 347] on div "**********" at bounding box center [538, 450] width 401 height 248
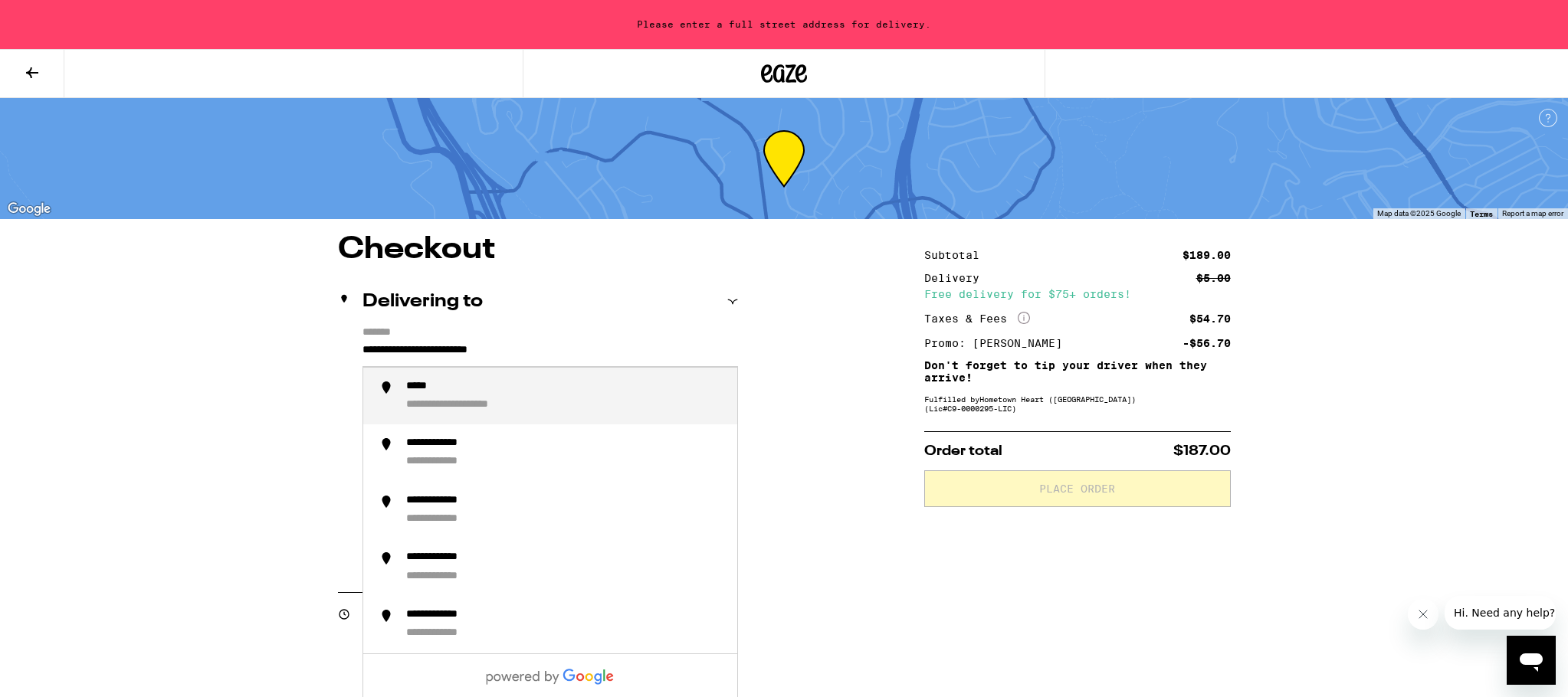
click at [363, 346] on input "**********" at bounding box center [550, 354] width 376 height 26
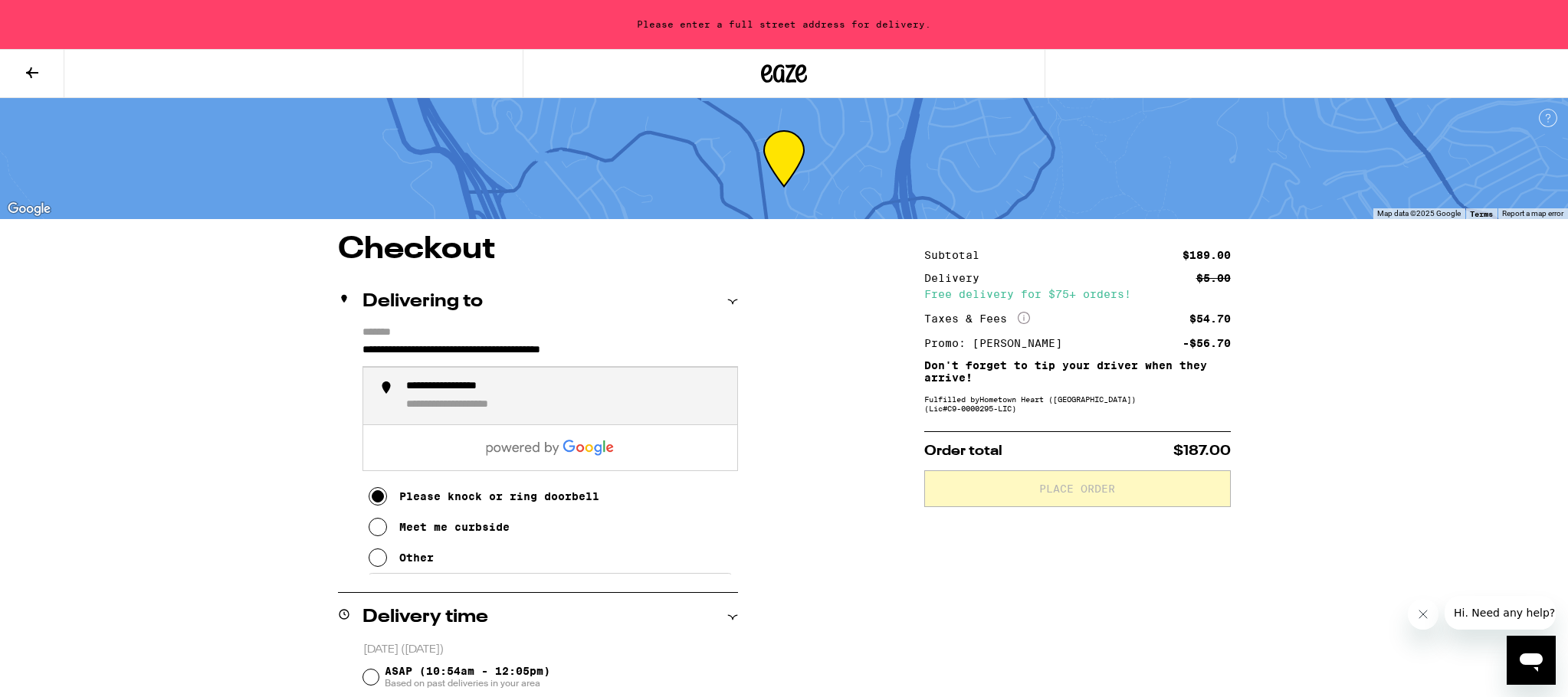
click at [516, 405] on div "**********" at bounding box center [479, 405] width 145 height 14
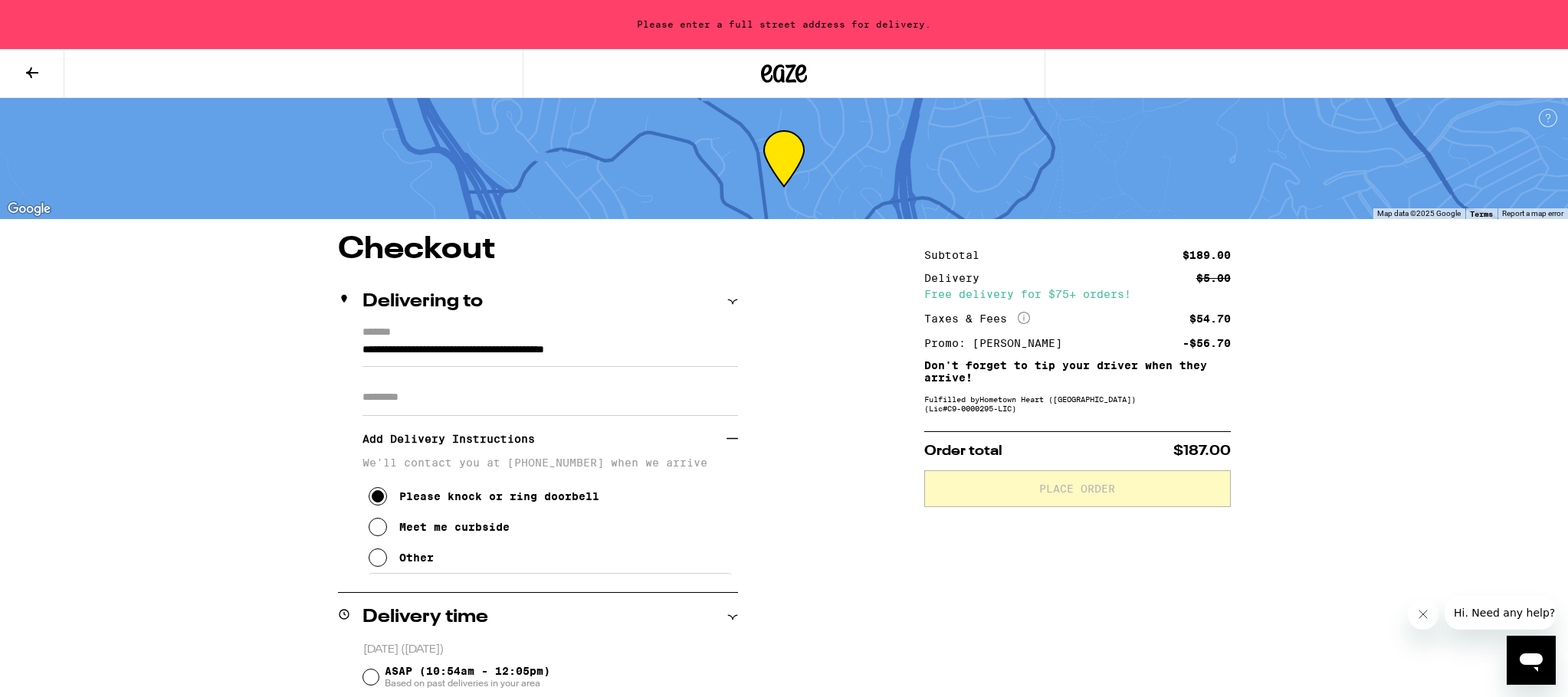
type input "**********"
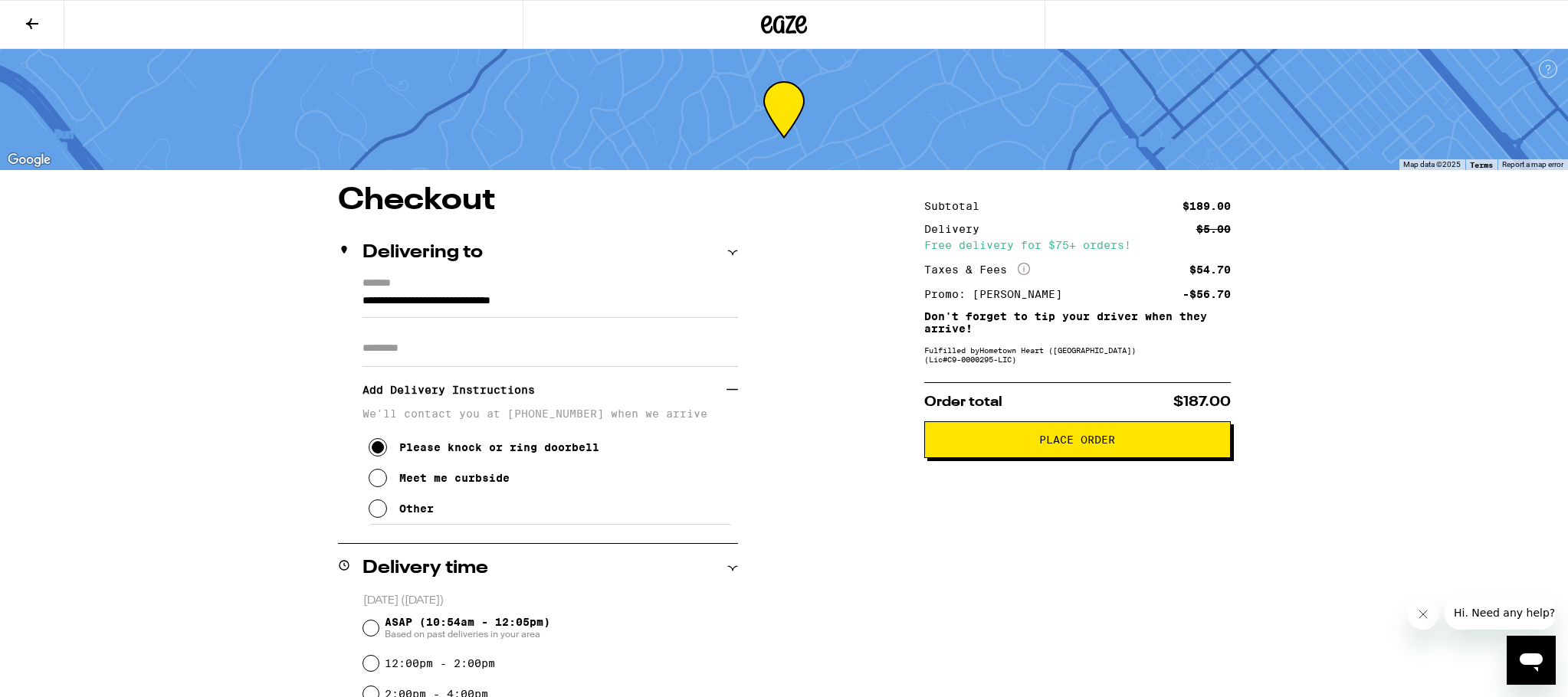
click at [1069, 444] on span "Place Order" at bounding box center [1077, 439] width 76 height 11
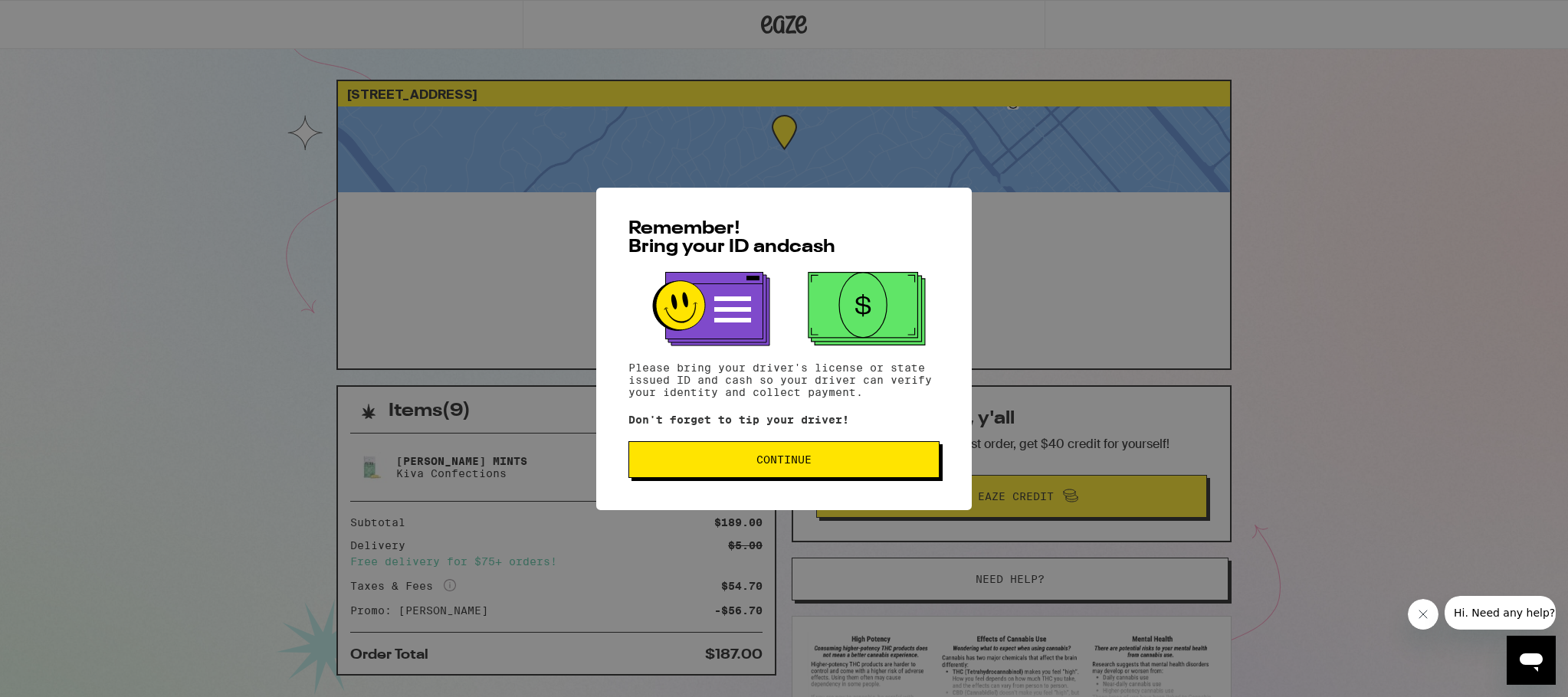
click at [782, 462] on span "Continue" at bounding box center [784, 460] width 55 height 11
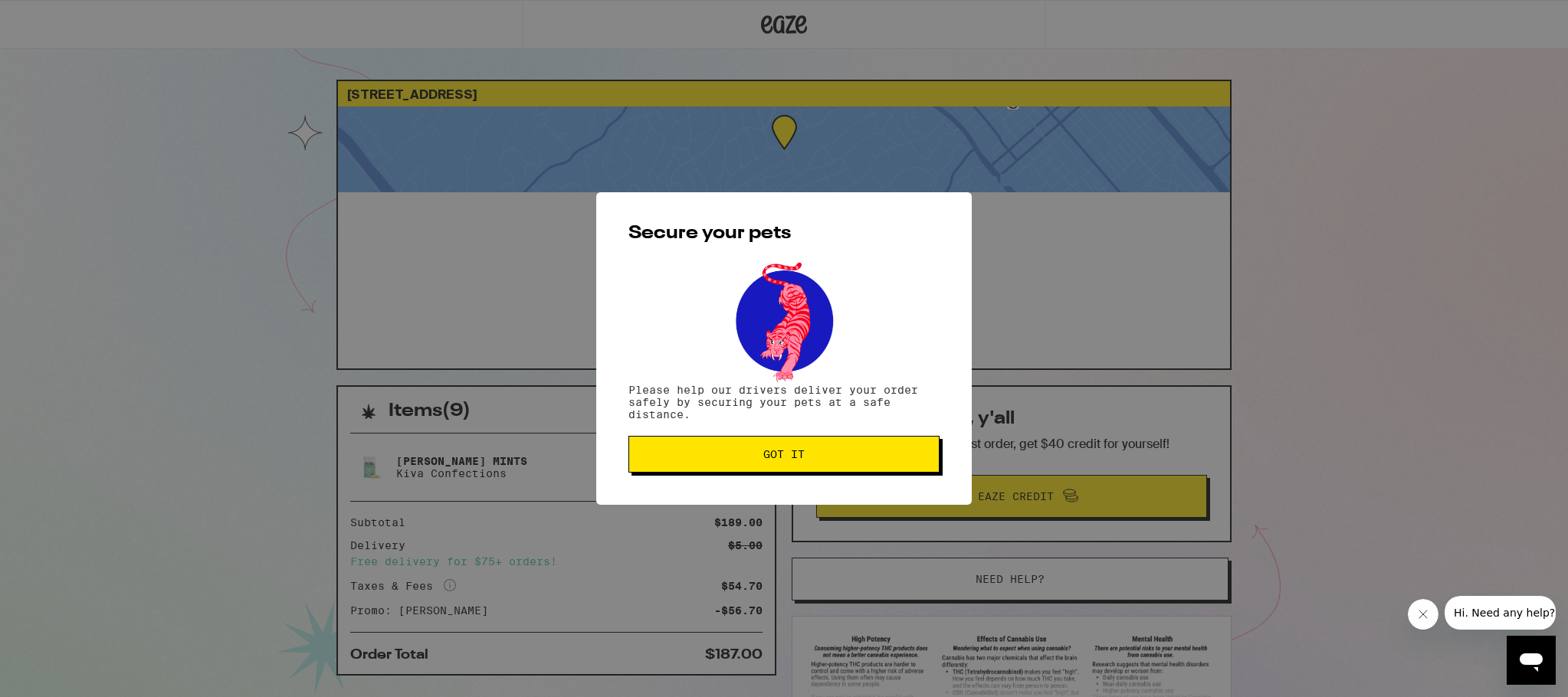
click at [782, 460] on span "Got it" at bounding box center [784, 454] width 42 height 11
